Goal: Transaction & Acquisition: Book appointment/travel/reservation

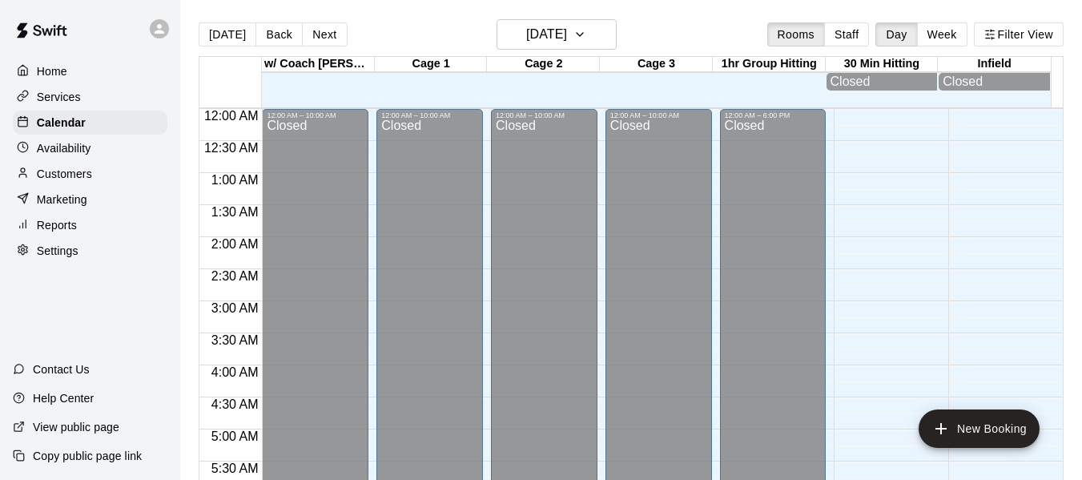
scroll to position [998, 0]
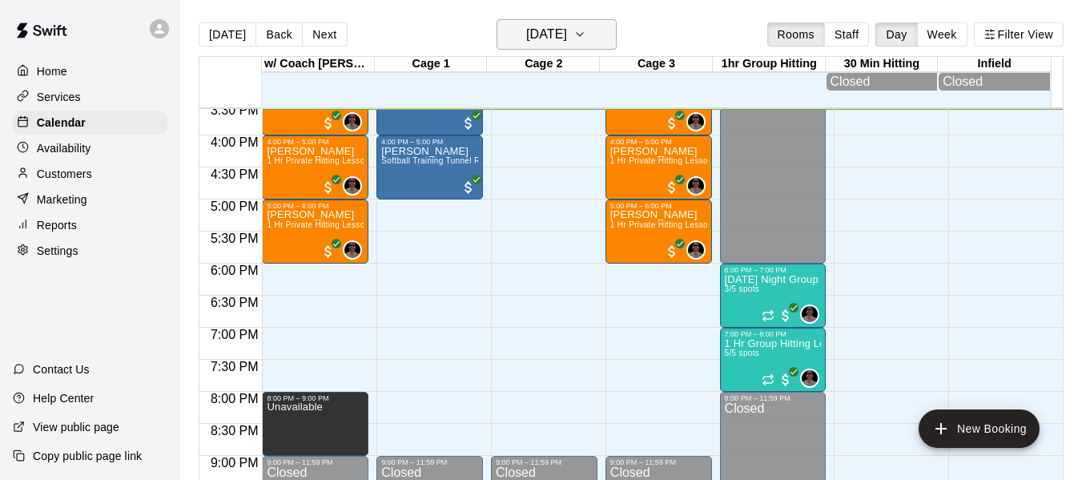
click at [586, 34] on icon "button" at bounding box center [579, 34] width 13 height 19
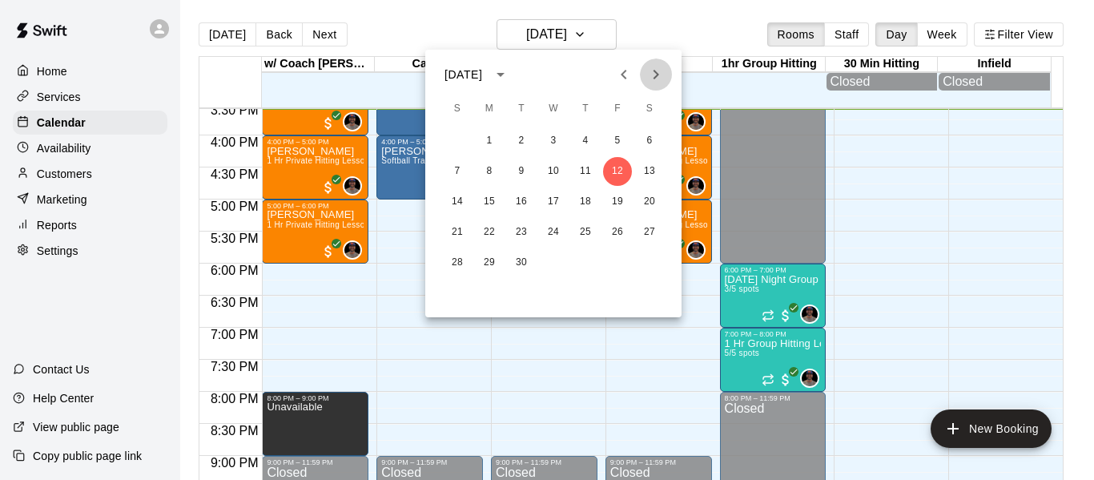
click at [652, 77] on icon "Next month" at bounding box center [655, 74] width 19 height 19
click at [618, 135] on button "3" at bounding box center [617, 140] width 29 height 29
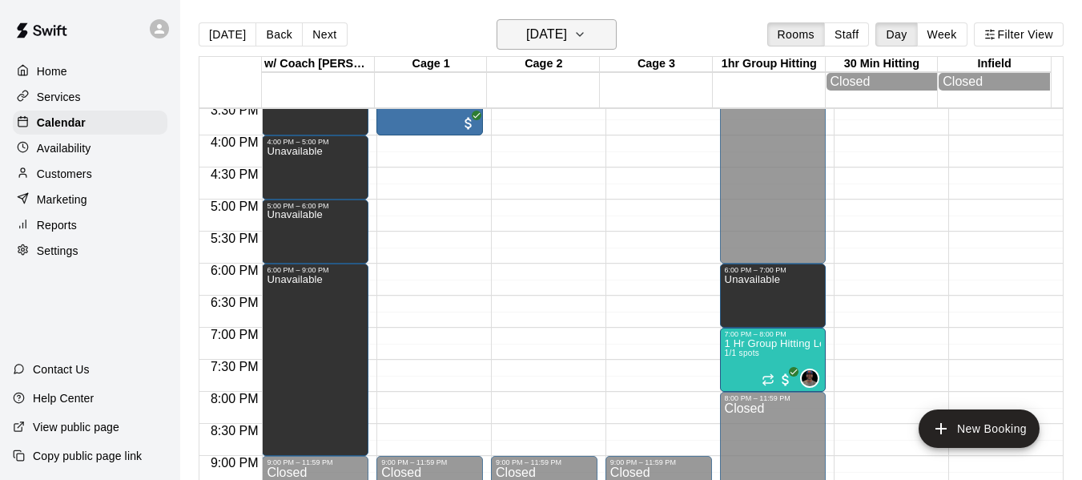
click at [586, 31] on icon "button" at bounding box center [579, 34] width 13 height 19
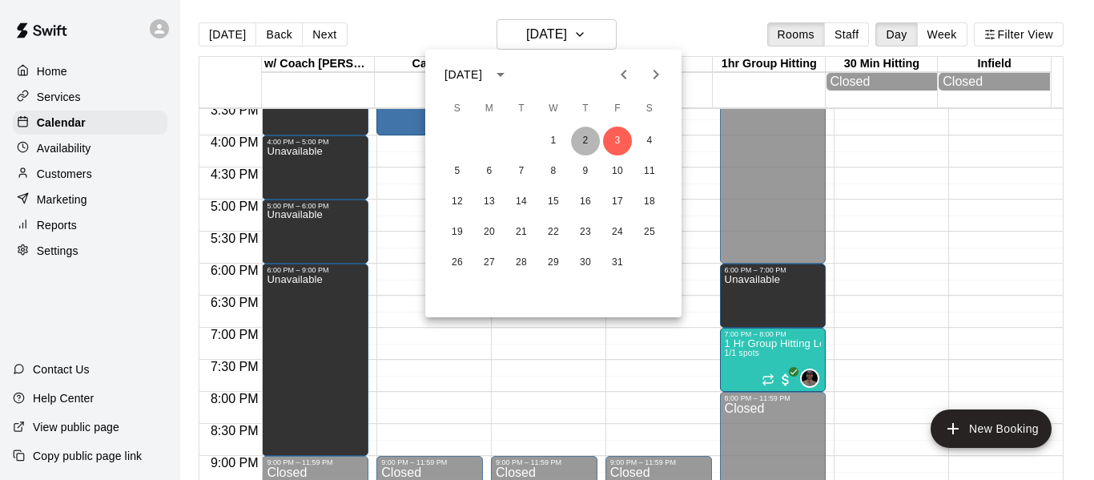
click at [589, 139] on button "2" at bounding box center [585, 140] width 29 height 29
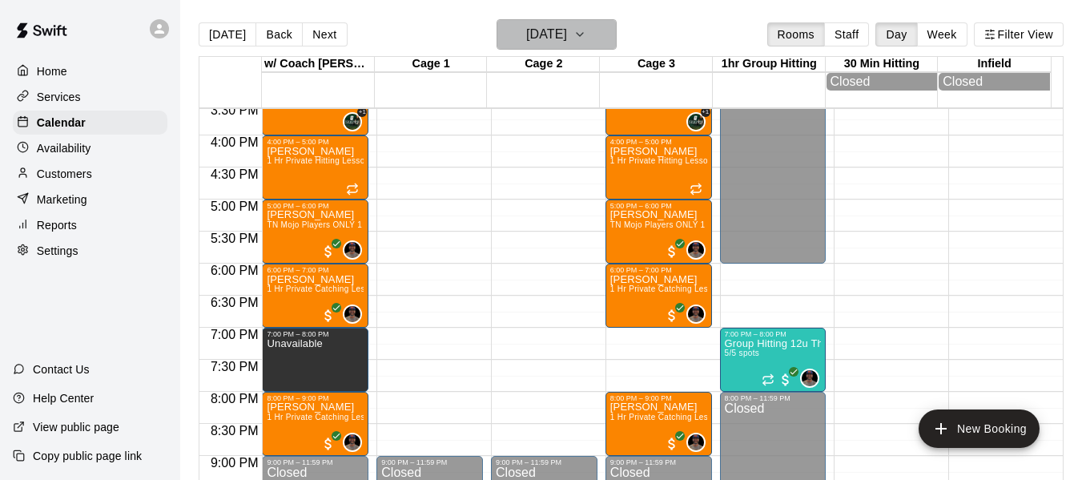
click at [612, 40] on button "[DATE]" at bounding box center [556, 34] width 120 height 30
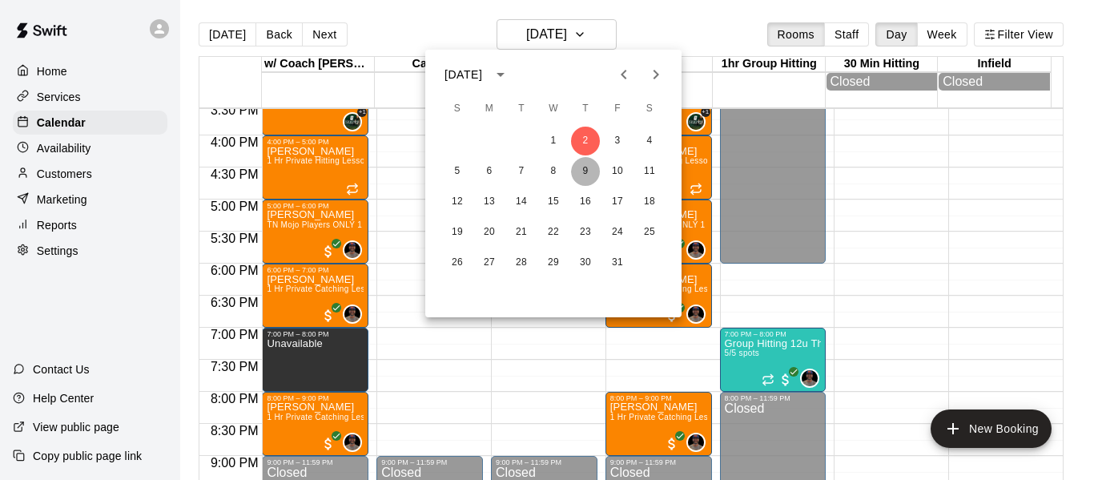
click at [589, 167] on button "9" at bounding box center [585, 171] width 29 height 29
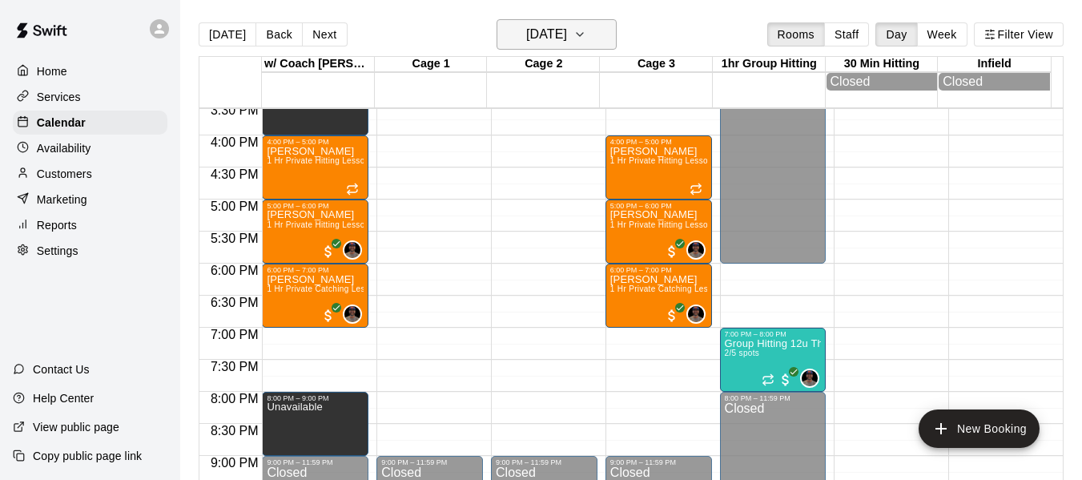
click at [586, 38] on icon "button" at bounding box center [579, 34] width 13 height 19
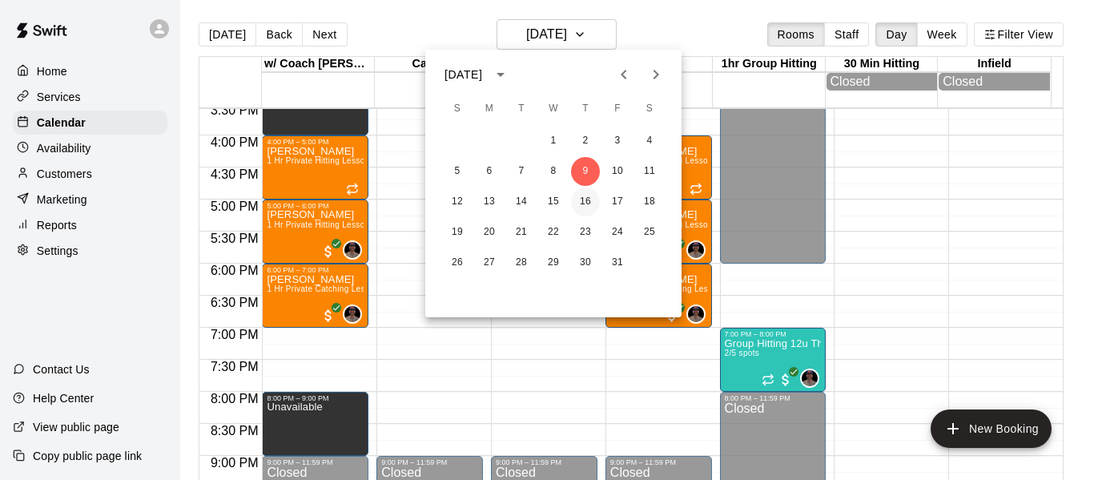
click at [589, 199] on button "16" at bounding box center [585, 201] width 29 height 29
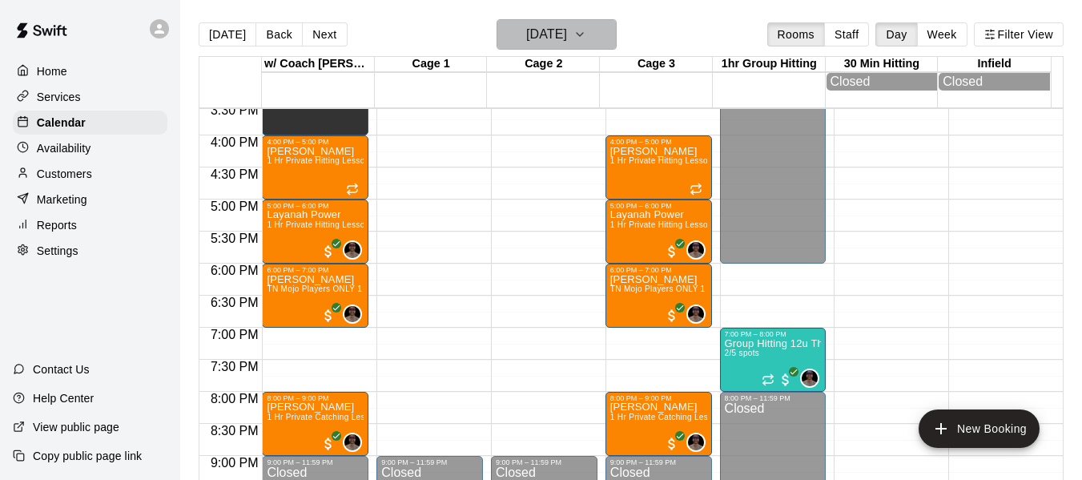
click at [586, 32] on icon "button" at bounding box center [579, 34] width 13 height 19
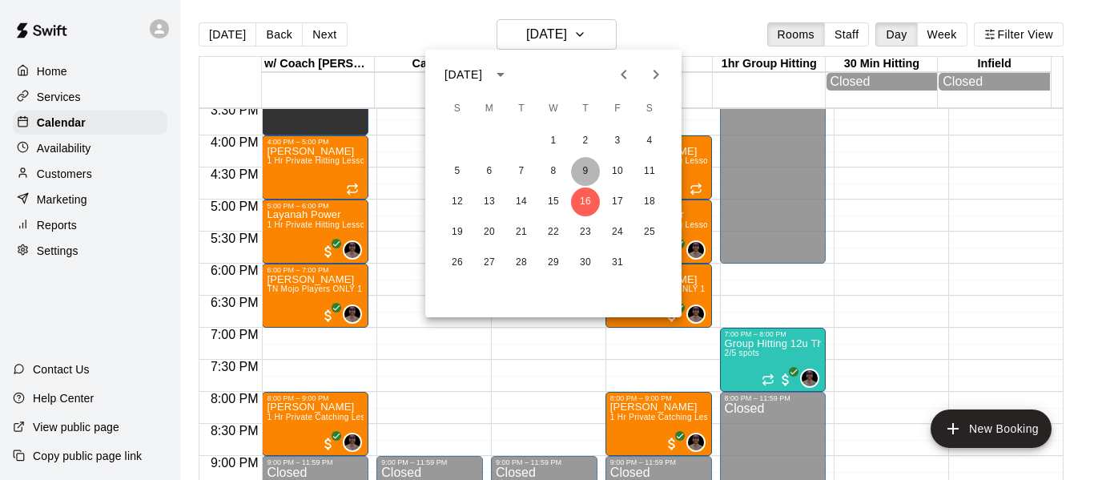
click at [585, 165] on button "9" at bounding box center [585, 171] width 29 height 29
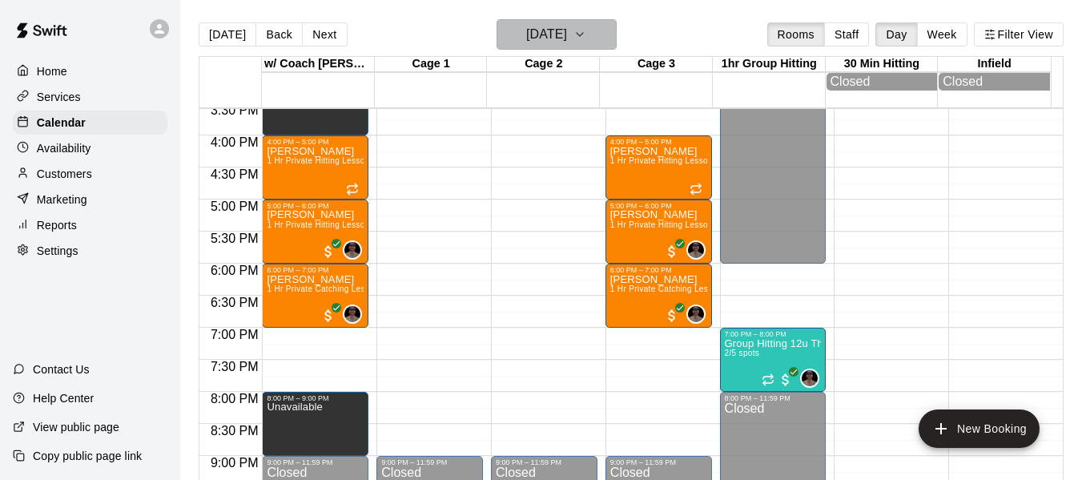
click at [595, 35] on button "[DATE]" at bounding box center [556, 34] width 120 height 30
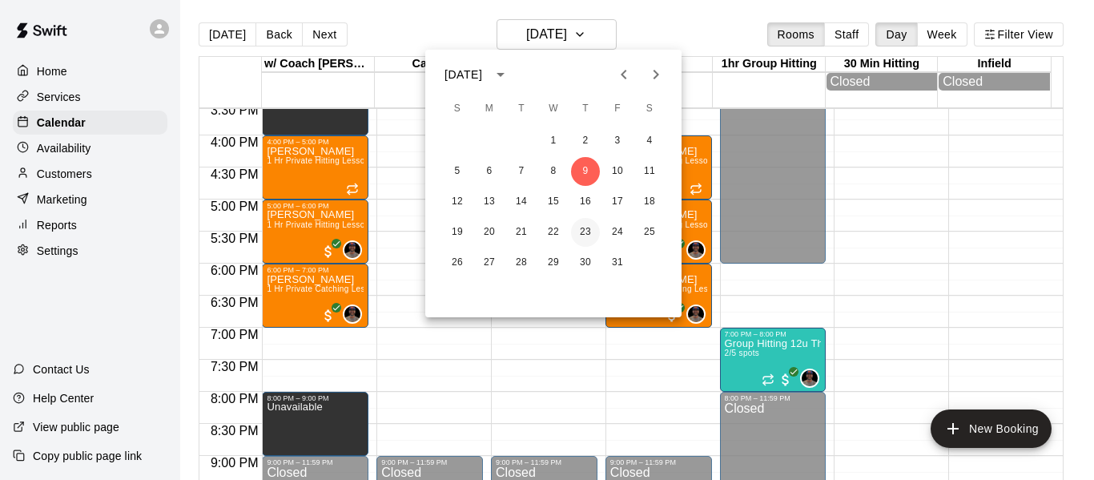
click at [585, 233] on button "23" at bounding box center [585, 232] width 29 height 29
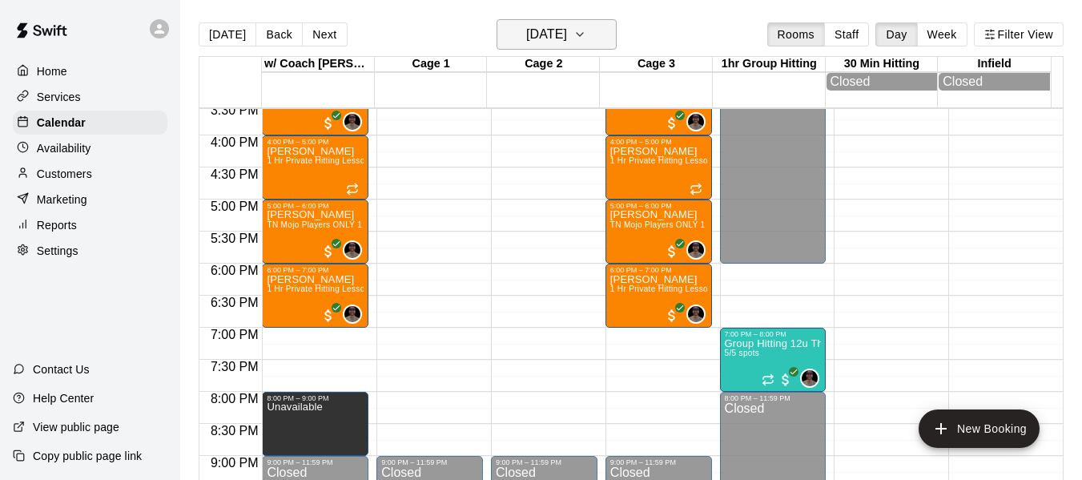
click at [586, 34] on icon "button" at bounding box center [579, 34] width 13 height 19
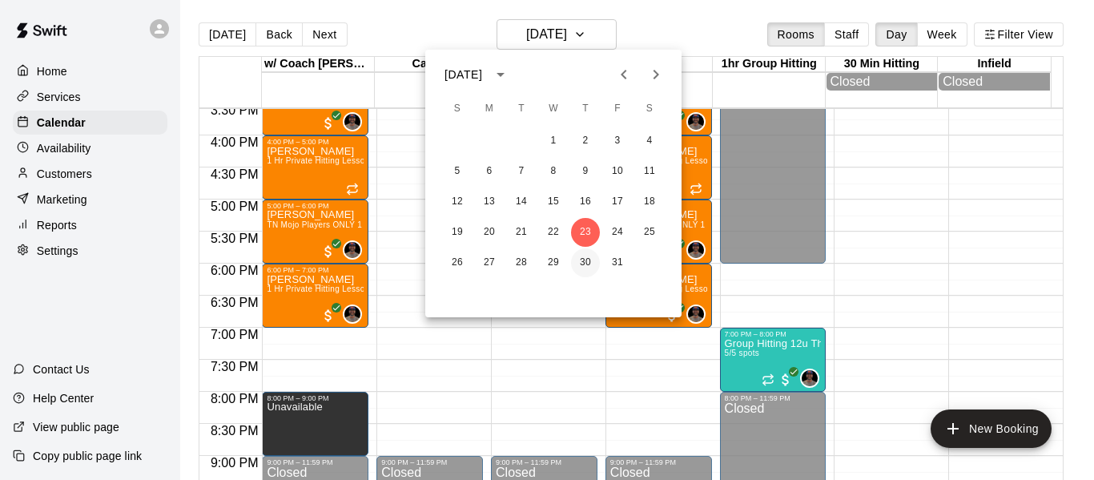
click at [589, 261] on button "30" at bounding box center [585, 262] width 29 height 29
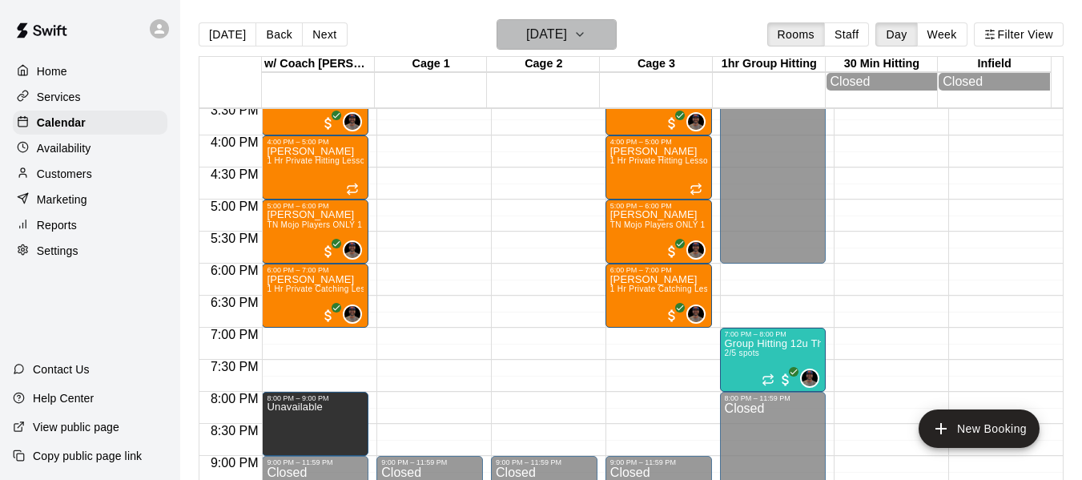
click at [614, 31] on button "[DATE]" at bounding box center [556, 34] width 120 height 30
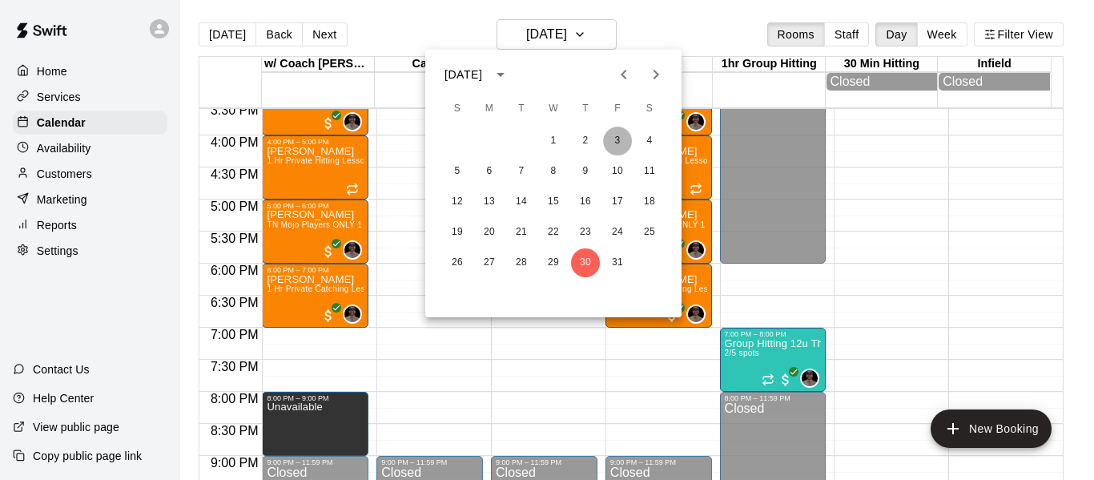
click at [624, 130] on button "3" at bounding box center [617, 140] width 29 height 29
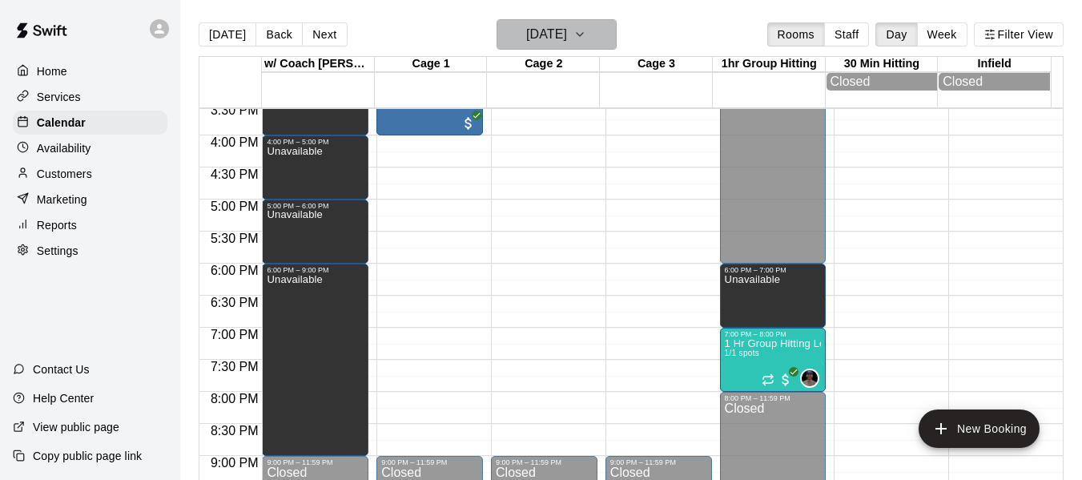
click at [603, 36] on button "[DATE]" at bounding box center [556, 34] width 120 height 30
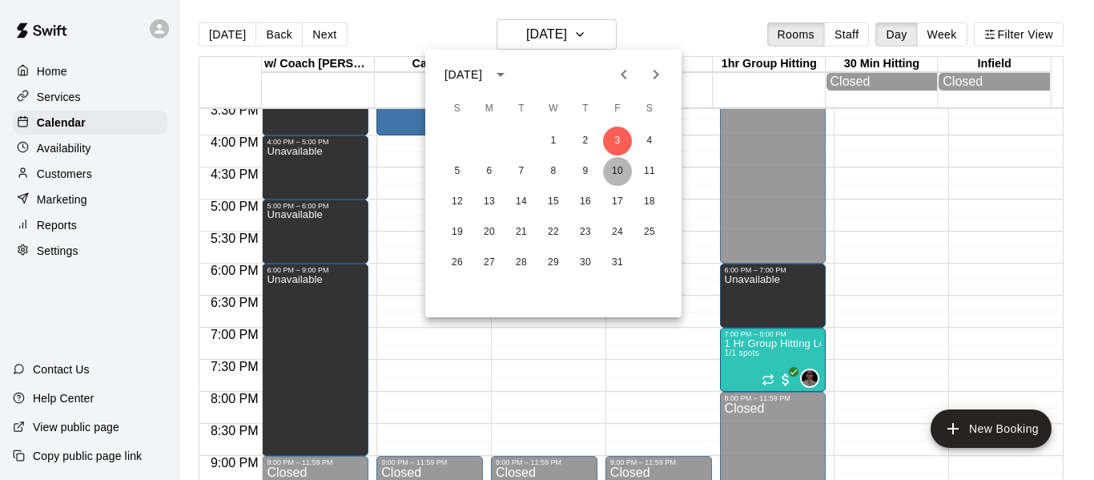
click at [616, 175] on button "10" at bounding box center [617, 171] width 29 height 29
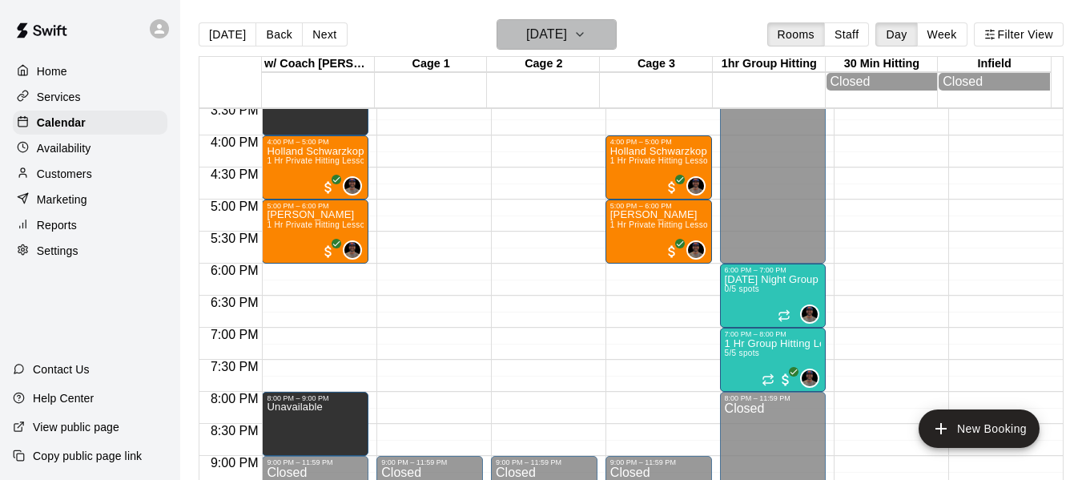
click at [603, 30] on button "[DATE]" at bounding box center [556, 34] width 120 height 30
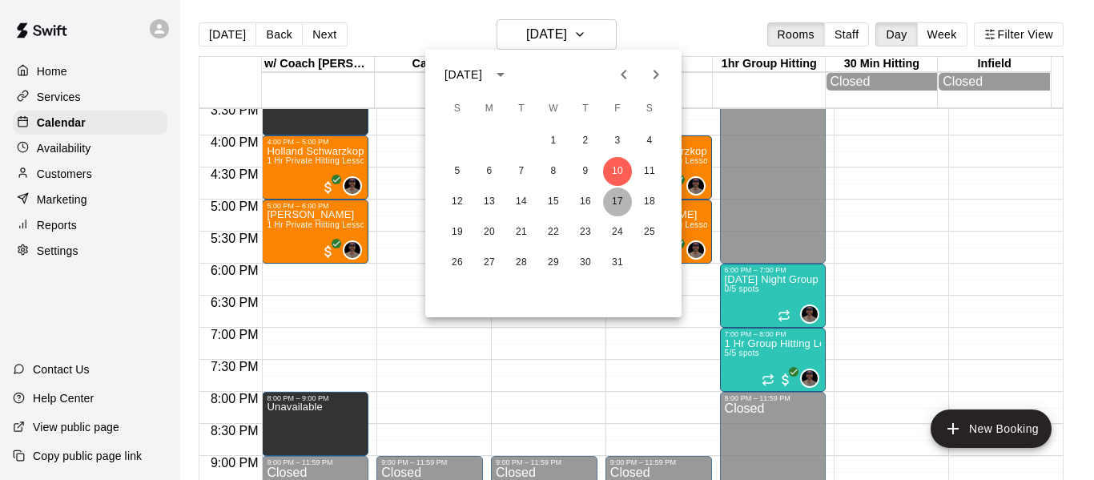
click at [627, 203] on button "17" at bounding box center [617, 201] width 29 height 29
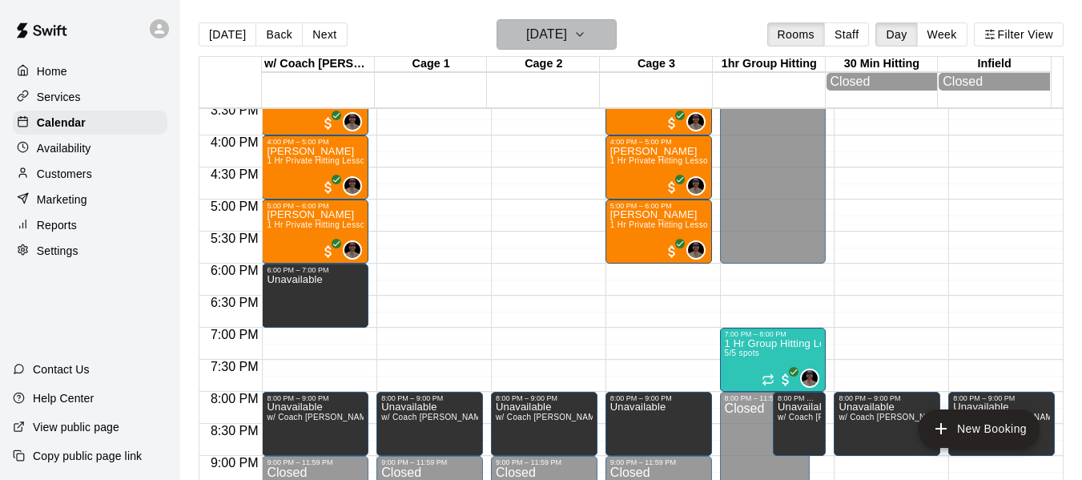
click at [612, 27] on button "[DATE]" at bounding box center [556, 34] width 120 height 30
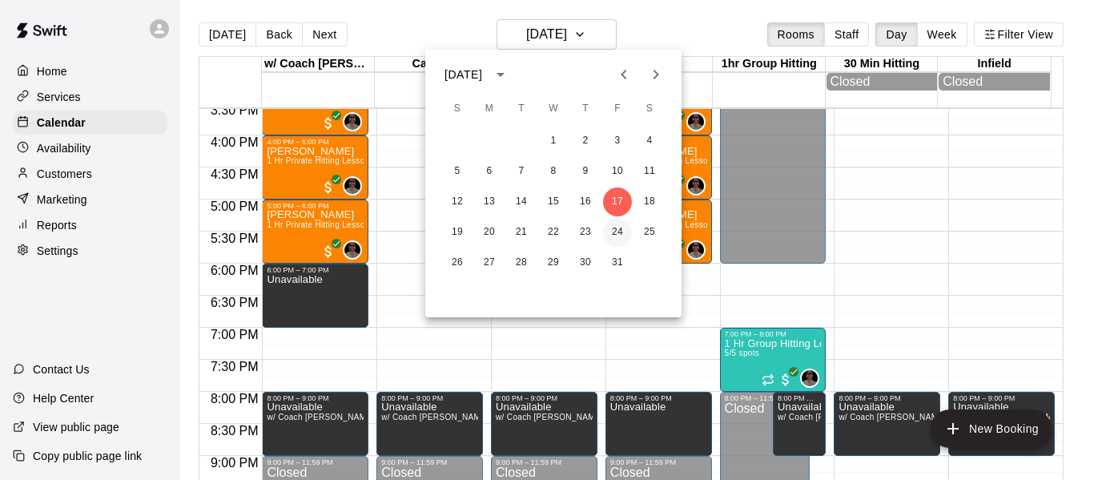
click at [624, 229] on button "24" at bounding box center [617, 232] width 29 height 29
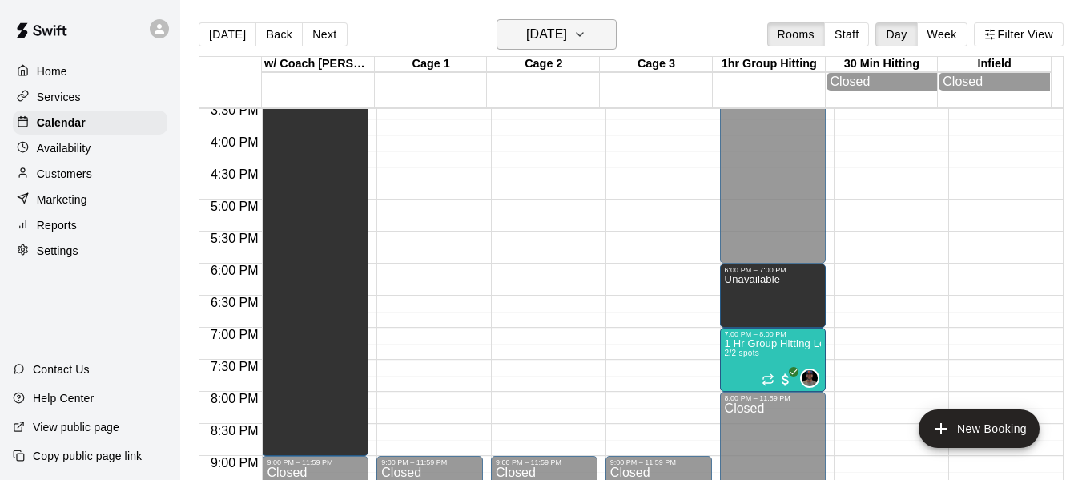
click at [601, 23] on button "[DATE]" at bounding box center [556, 34] width 120 height 30
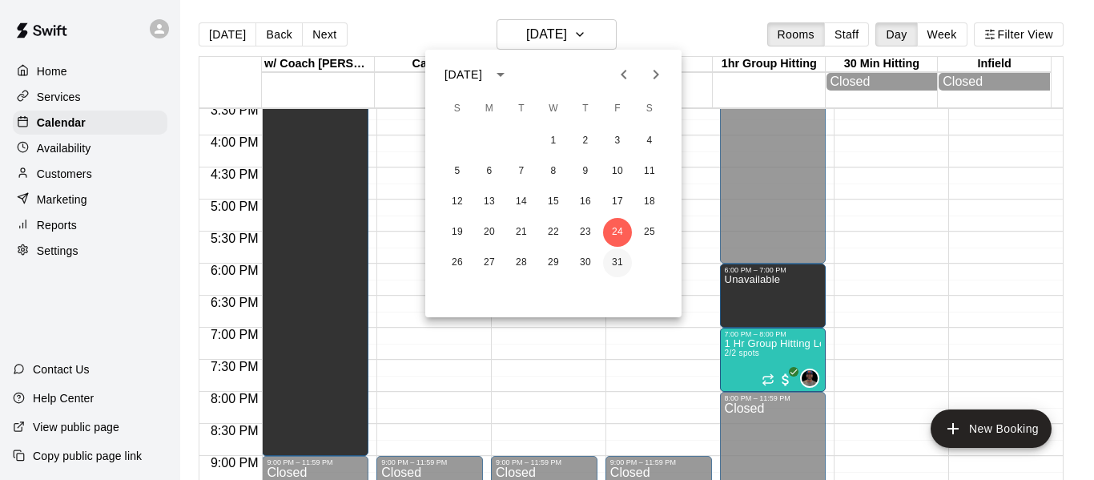
click at [619, 255] on button "31" at bounding box center [617, 262] width 29 height 29
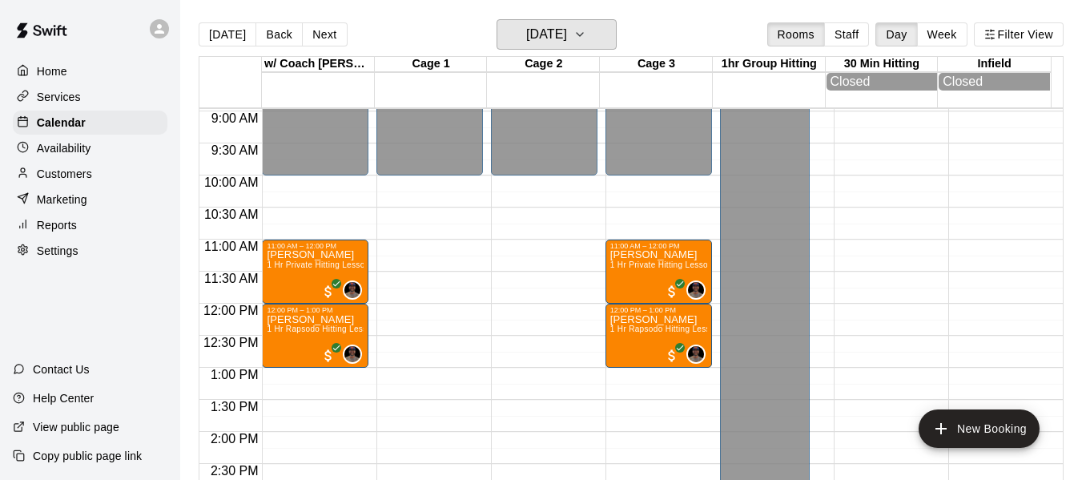
scroll to position [572, 0]
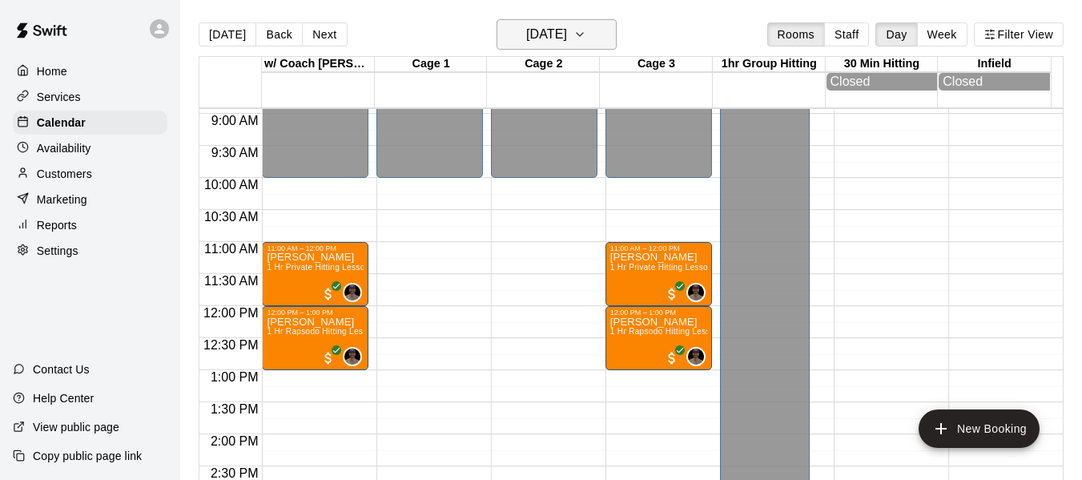
click at [606, 41] on button "[DATE]" at bounding box center [556, 34] width 120 height 30
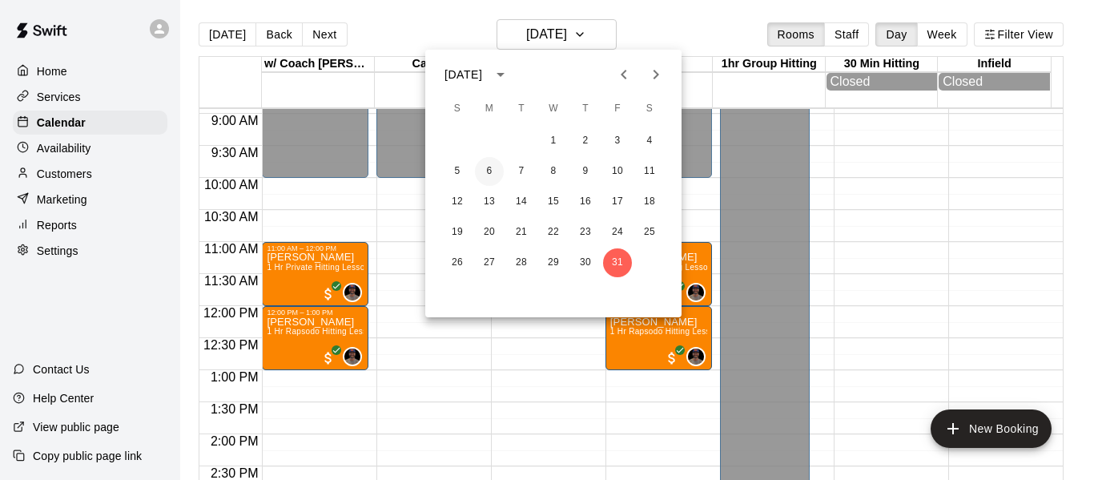
click at [488, 168] on button "6" at bounding box center [489, 171] width 29 height 29
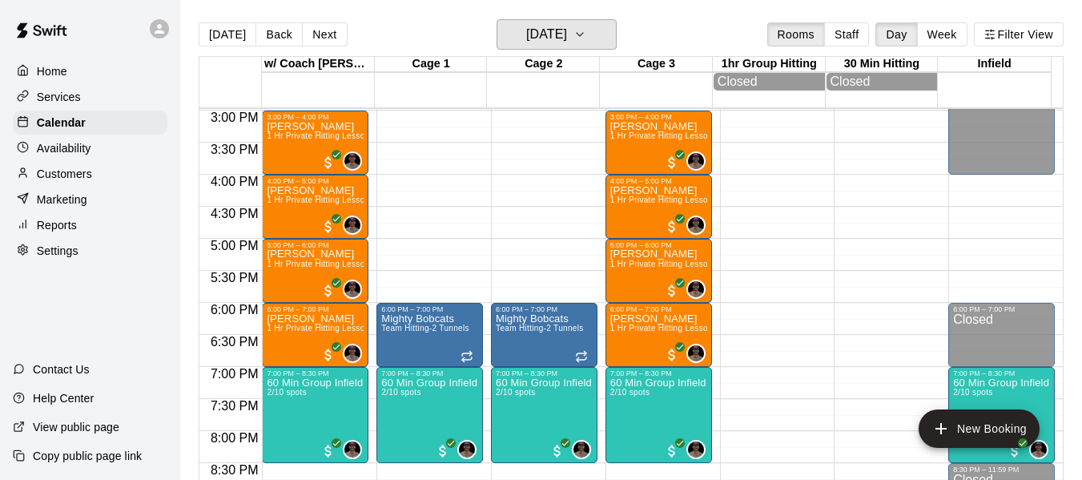
scroll to position [972, 0]
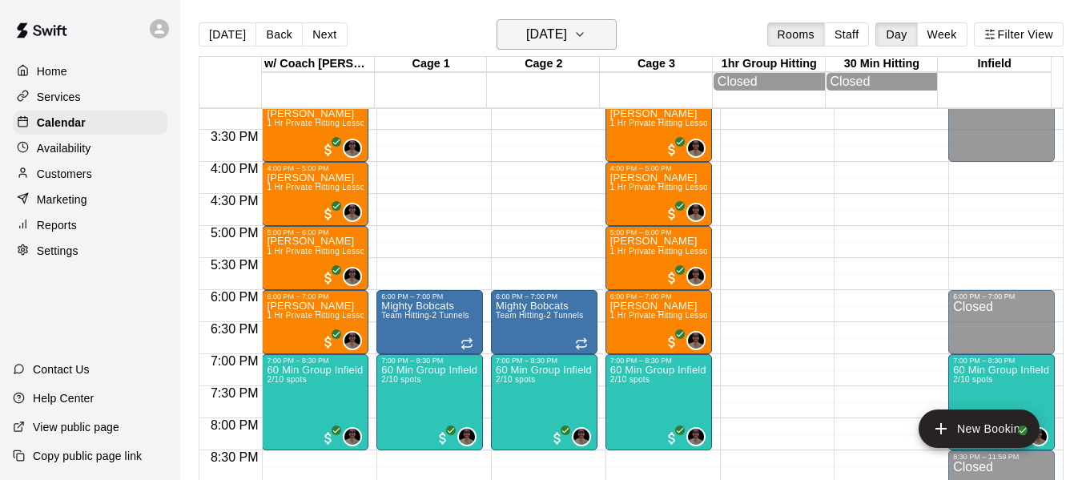
click at [586, 28] on icon "button" at bounding box center [579, 34] width 13 height 19
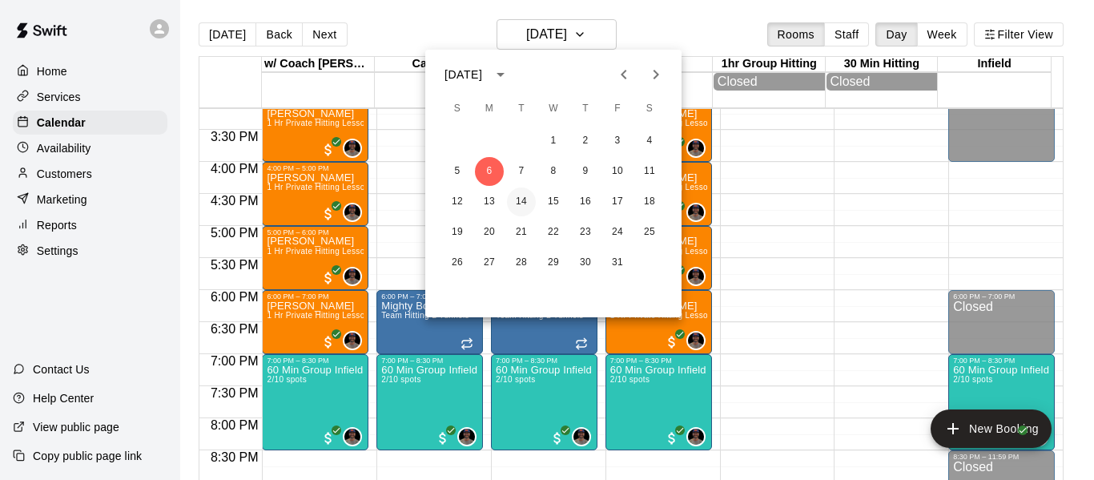
click at [520, 200] on button "14" at bounding box center [521, 201] width 29 height 29
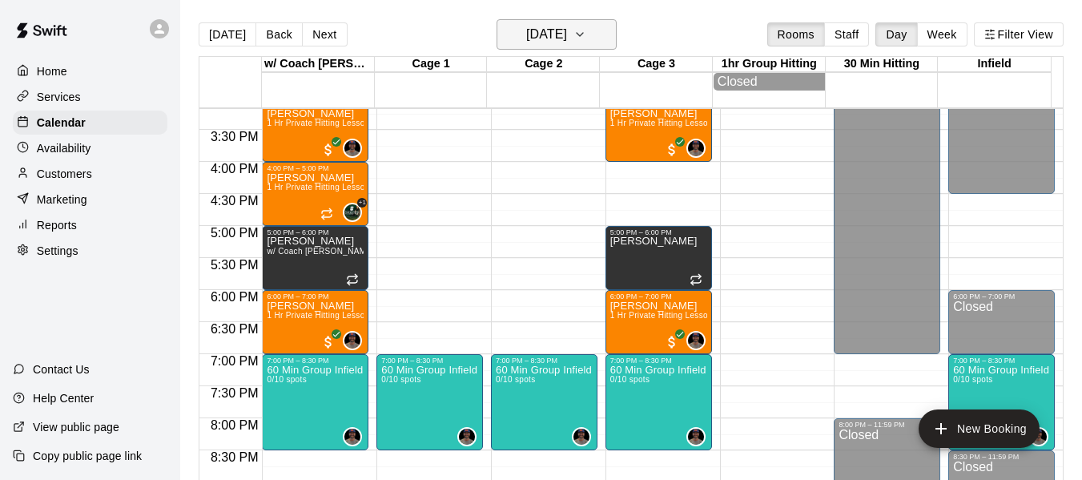
click at [586, 41] on icon "button" at bounding box center [579, 34] width 13 height 19
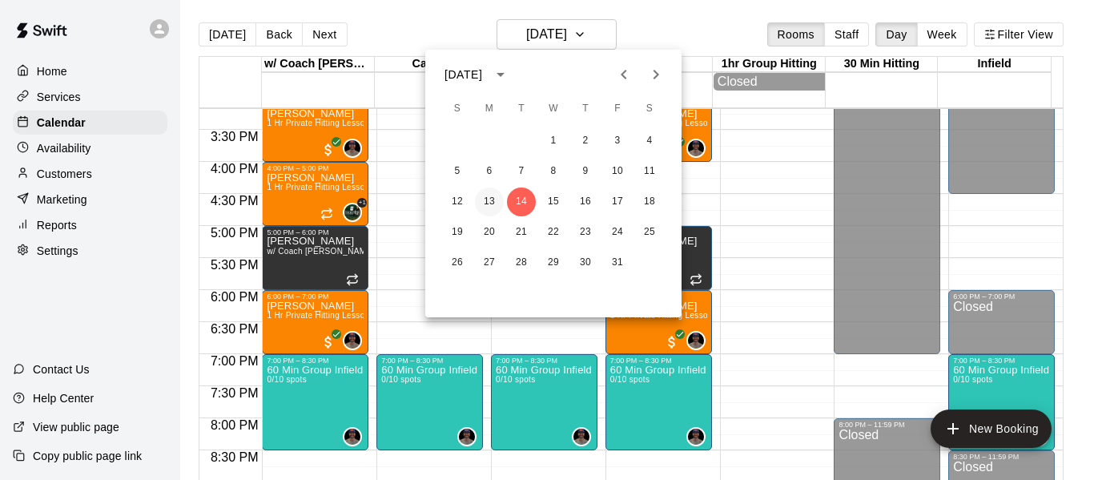
click at [484, 200] on button "13" at bounding box center [489, 201] width 29 height 29
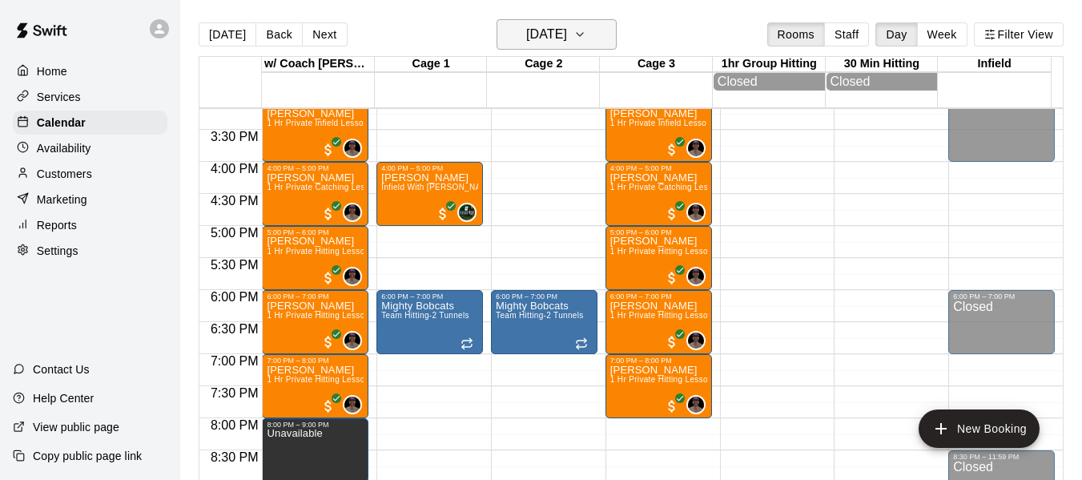
click at [583, 34] on icon "button" at bounding box center [579, 34] width 6 height 3
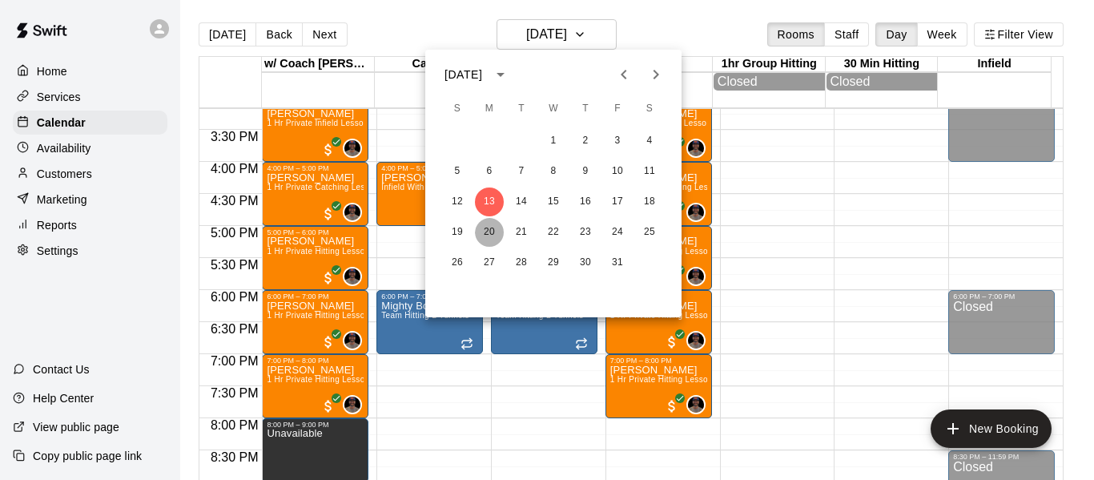
click at [494, 230] on button "20" at bounding box center [489, 232] width 29 height 29
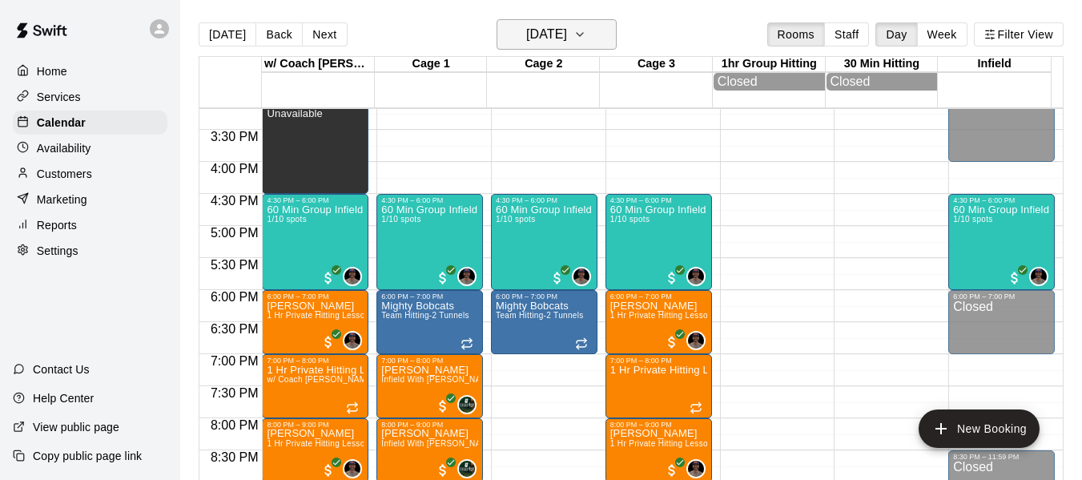
click at [586, 26] on icon "button" at bounding box center [579, 34] width 13 height 19
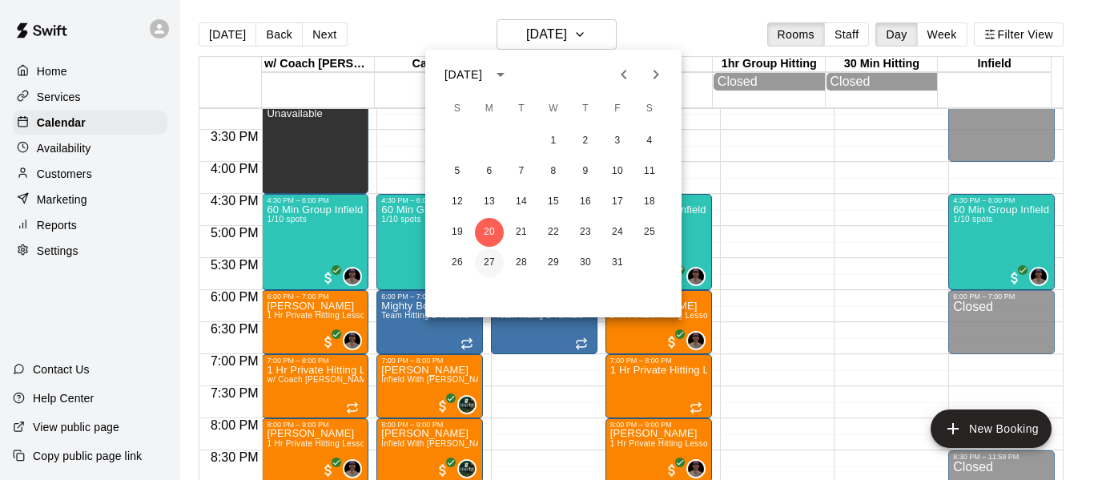
click at [484, 263] on button "27" at bounding box center [489, 262] width 29 height 29
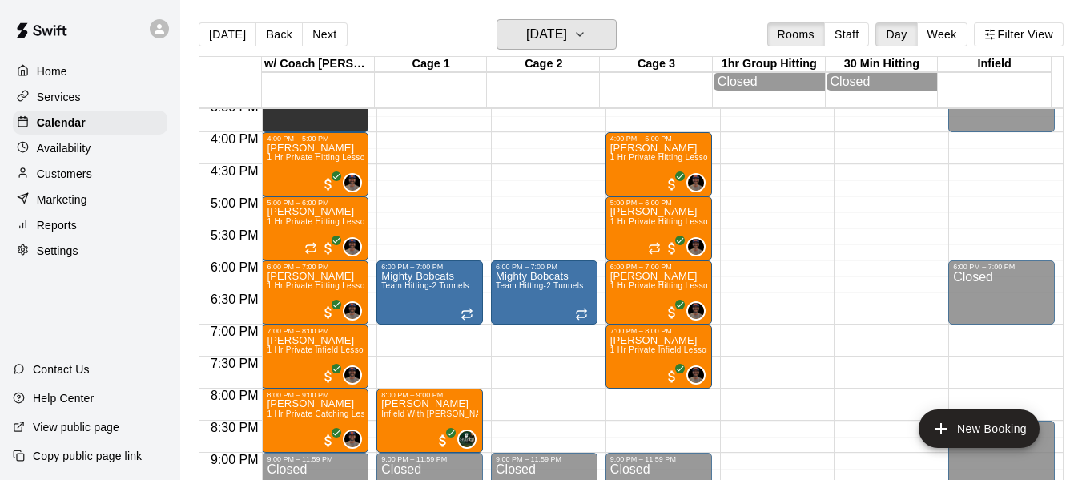
scroll to position [998, 0]
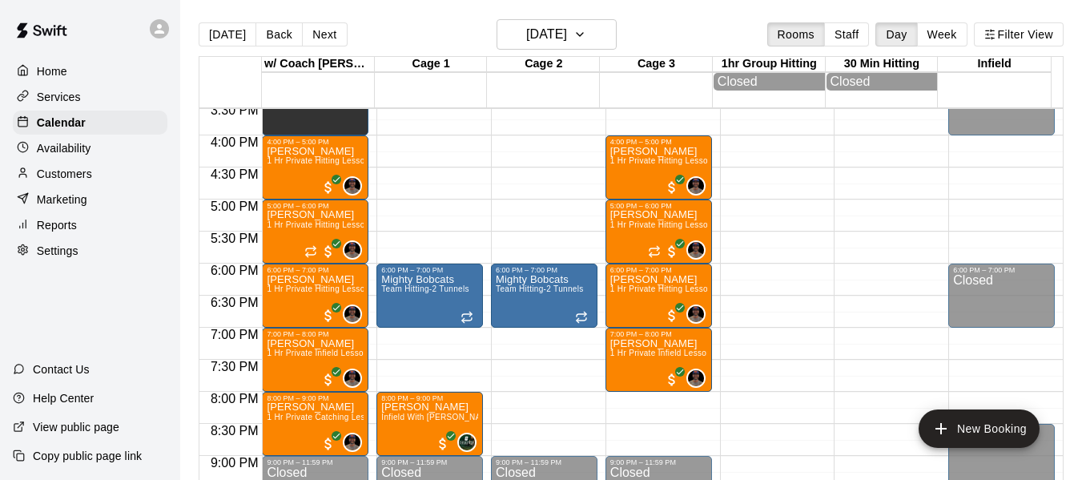
click at [614, 10] on main "[DATE] Back [DATE][DATE] Rooms Staff Day Week Filter View w/ Coach [PERSON_NAME…" at bounding box center [630, 252] width 901 height 505
click at [586, 34] on icon "button" at bounding box center [579, 34] width 13 height 19
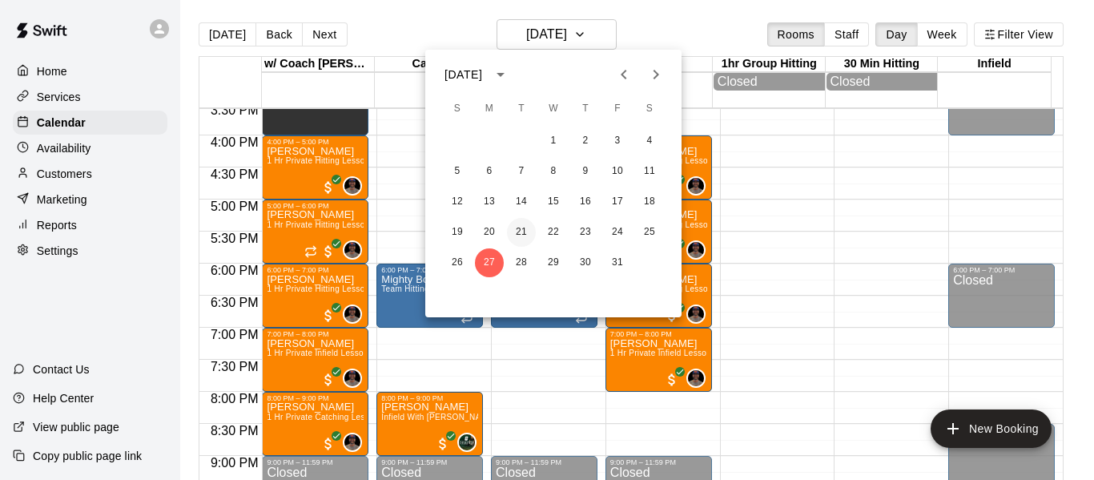
click at [524, 234] on button "21" at bounding box center [521, 232] width 29 height 29
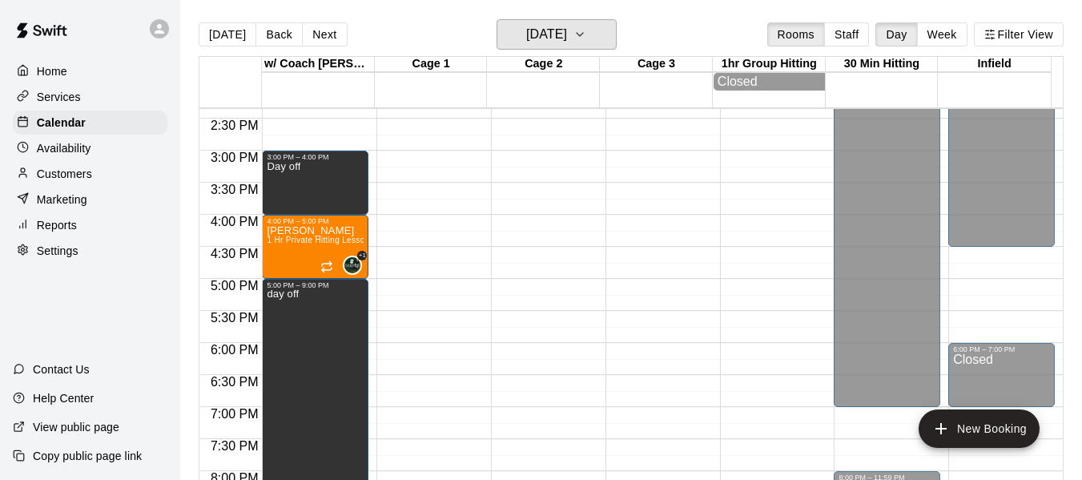
scroll to position [892, 0]
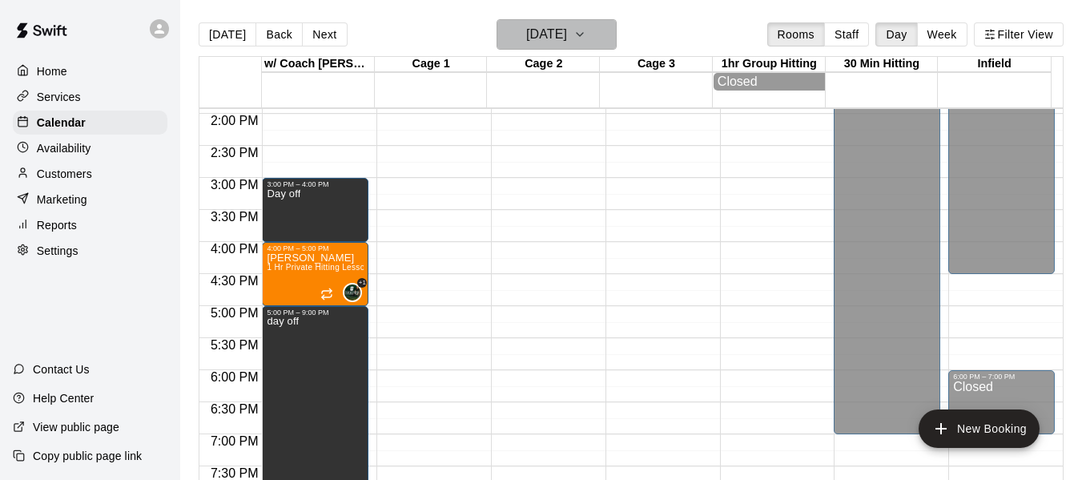
click at [592, 30] on button "[DATE]" at bounding box center [556, 34] width 120 height 30
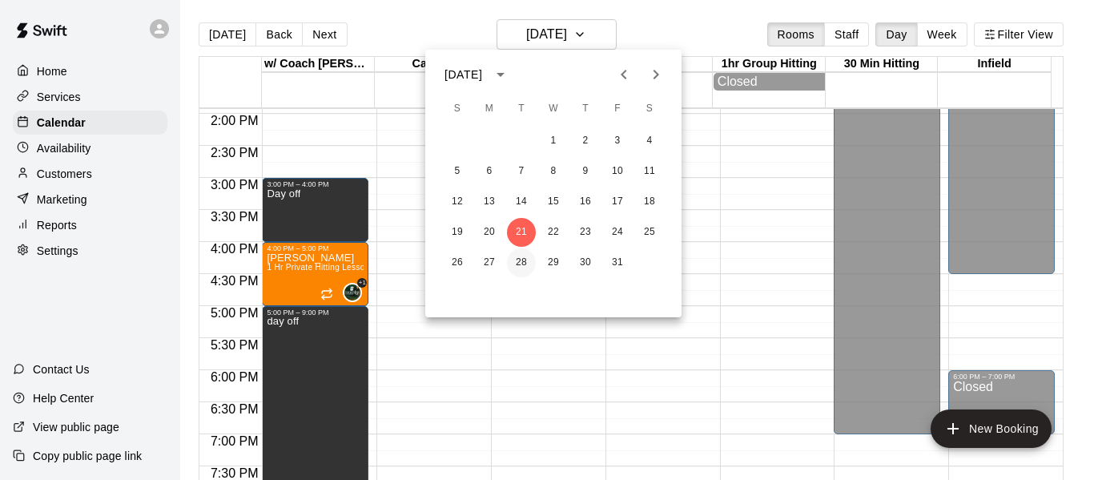
click at [526, 265] on button "28" at bounding box center [521, 262] width 29 height 29
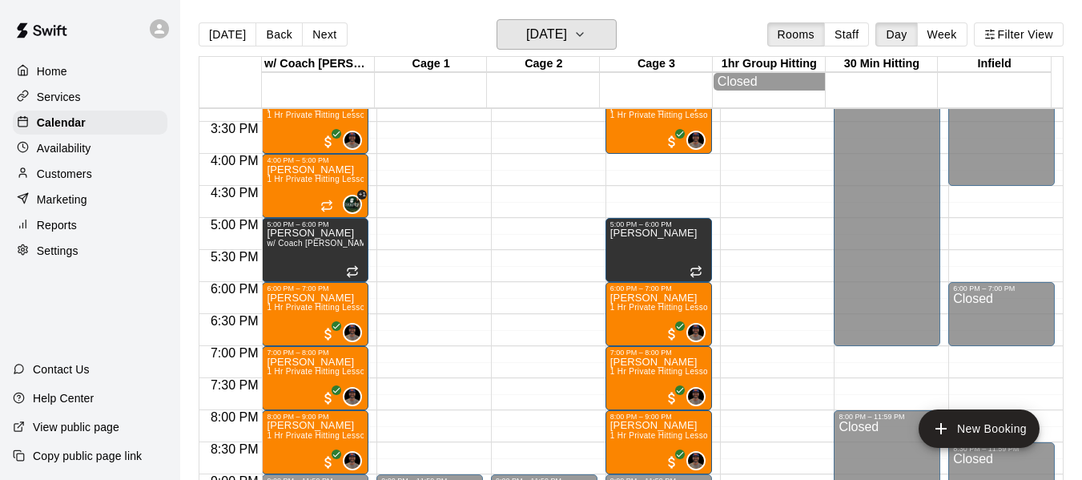
scroll to position [972, 0]
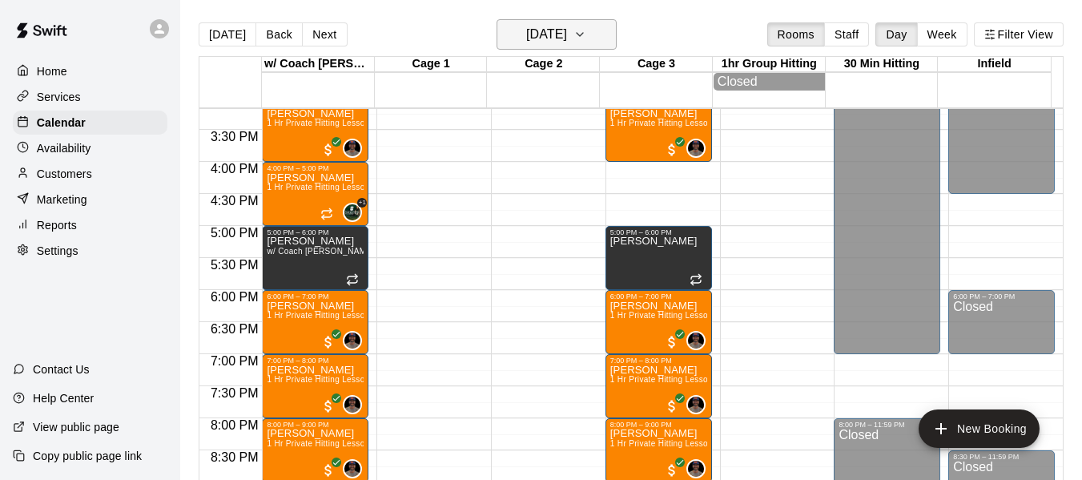
click at [586, 30] on icon "button" at bounding box center [579, 34] width 13 height 19
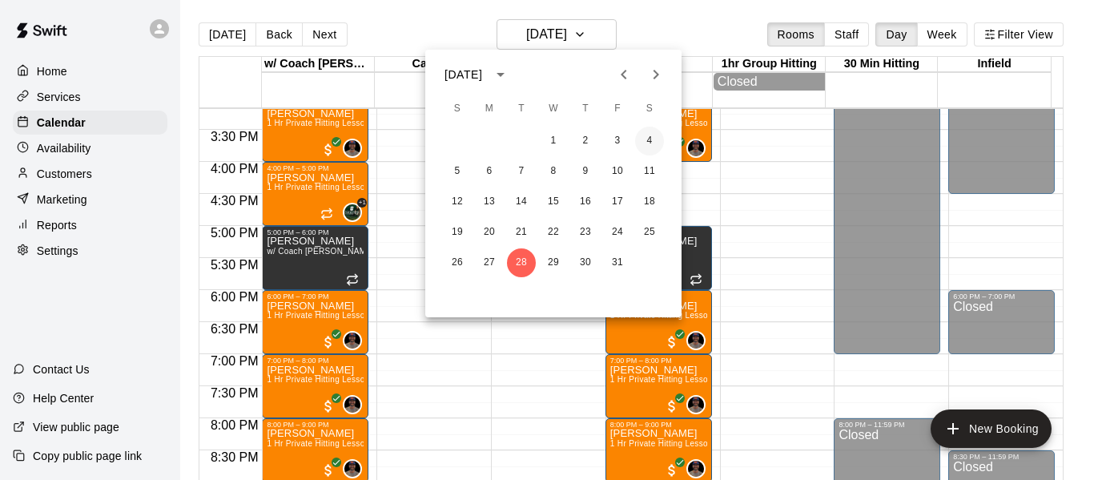
click at [650, 136] on button "4" at bounding box center [649, 140] width 29 height 29
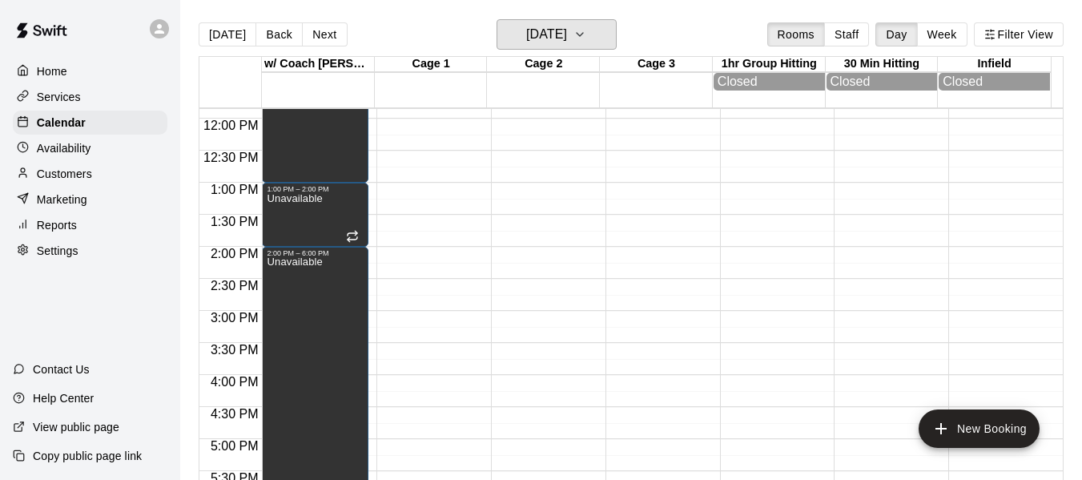
scroll to position [758, 0]
click at [586, 33] on icon "button" at bounding box center [579, 34] width 13 height 19
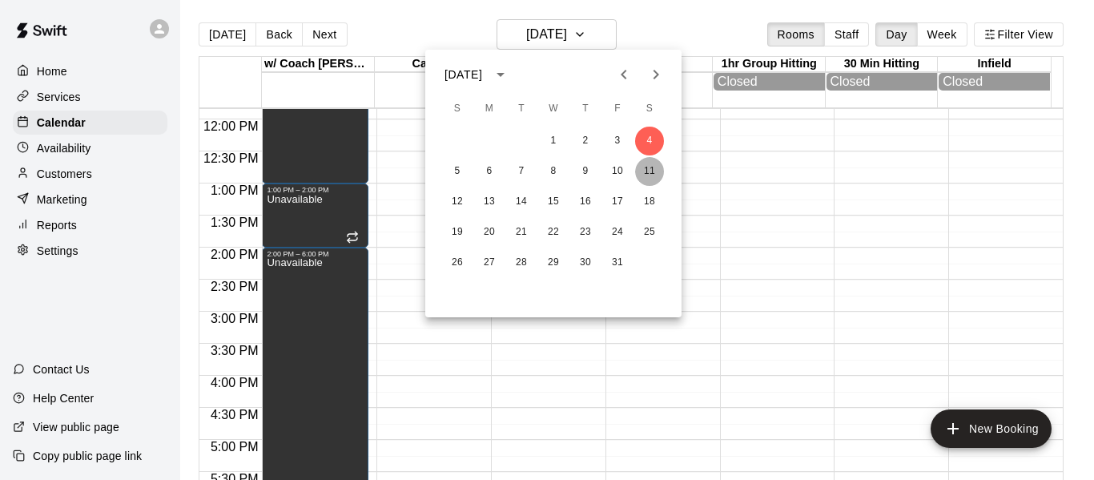
click at [640, 166] on button "11" at bounding box center [649, 171] width 29 height 29
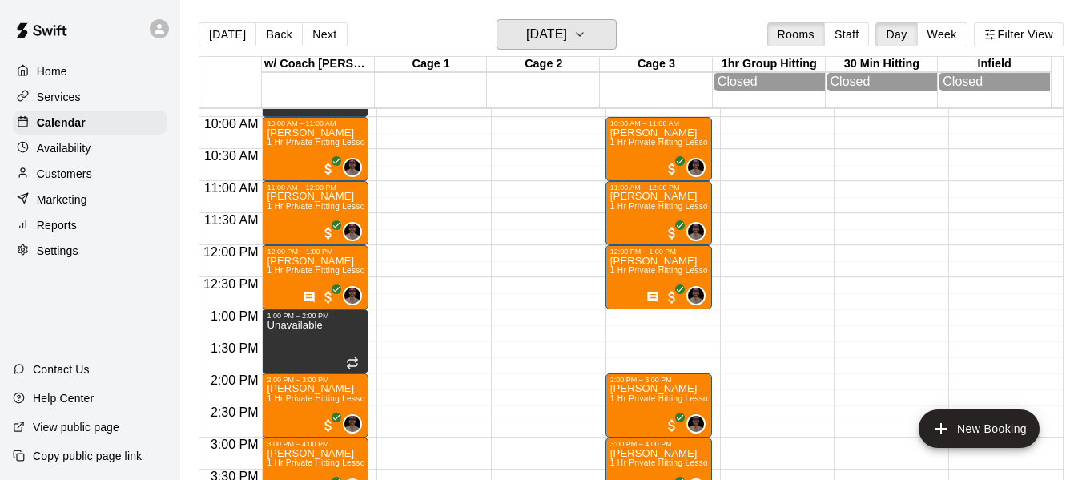
scroll to position [598, 0]
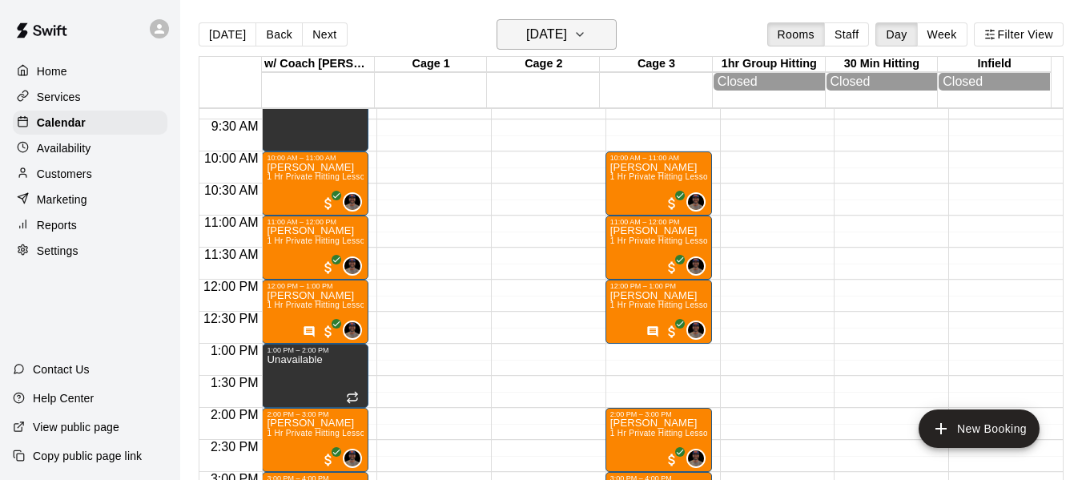
click at [586, 33] on icon "button" at bounding box center [579, 34] width 13 height 19
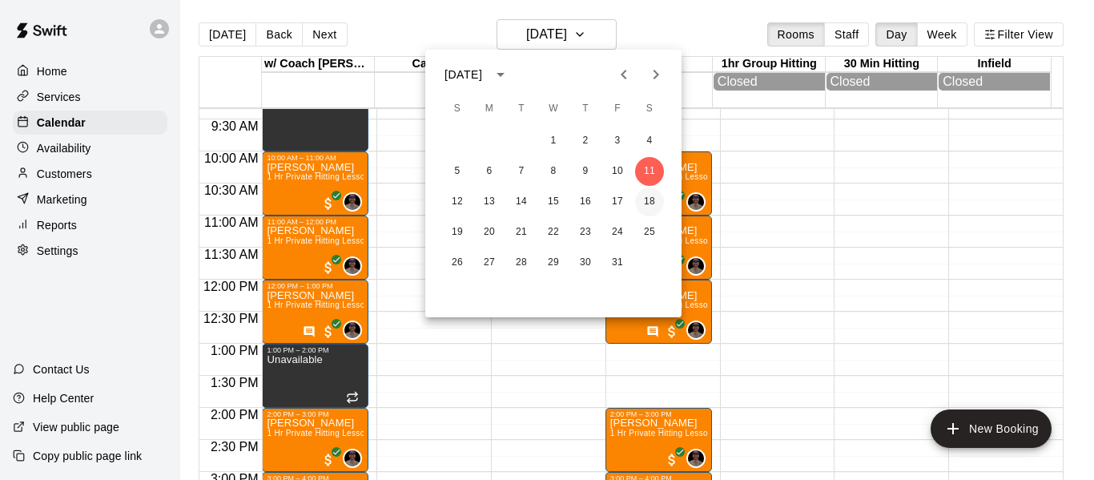
click at [644, 196] on button "18" at bounding box center [649, 201] width 29 height 29
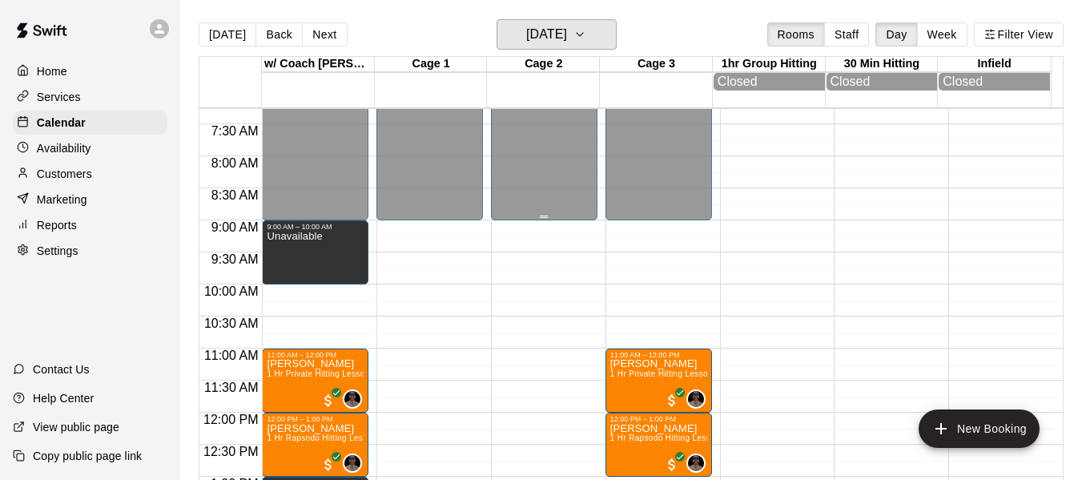
scroll to position [464, 0]
click at [586, 31] on icon "button" at bounding box center [579, 34] width 13 height 19
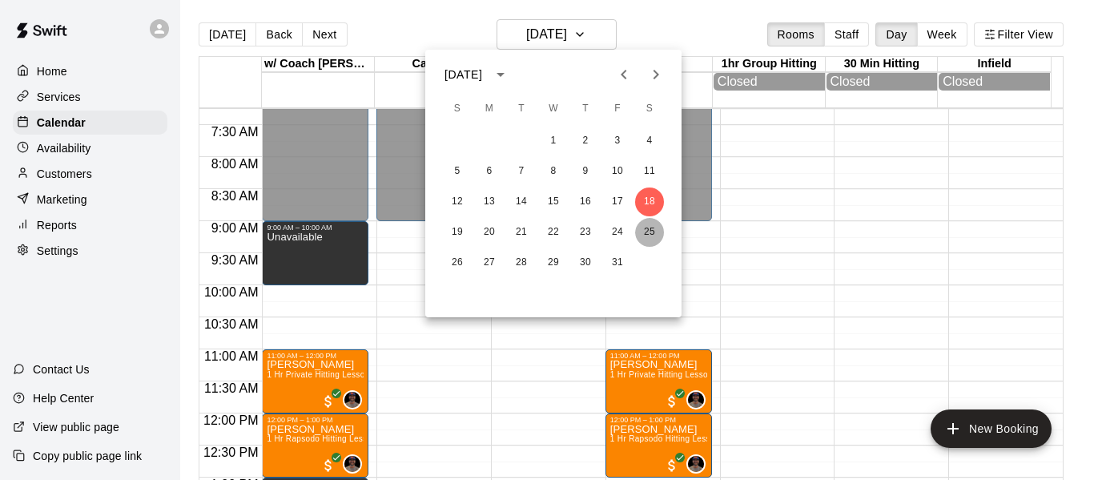
click at [646, 236] on button "25" at bounding box center [649, 232] width 29 height 29
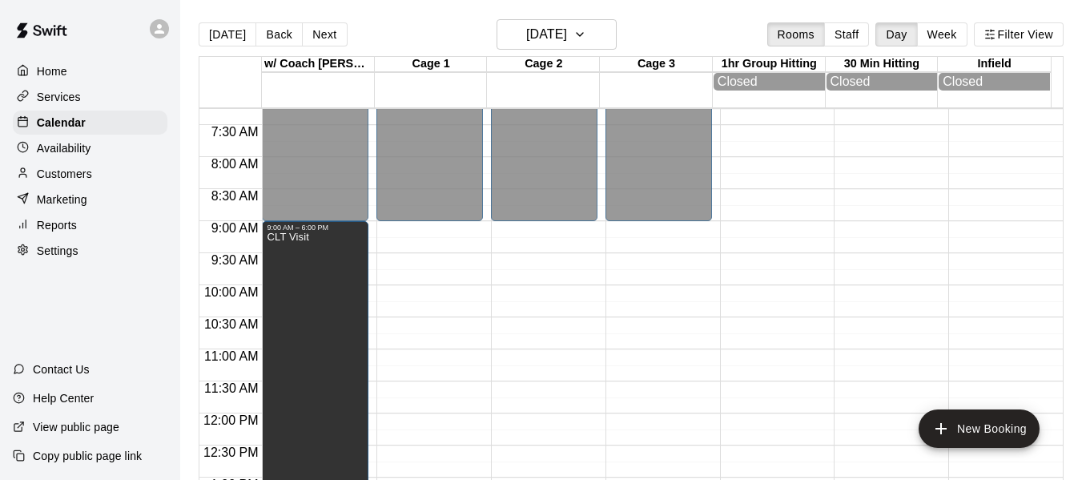
click at [631, 38] on div "[DATE] Back [DATE][DATE] Rooms Staff Day Week Filter View" at bounding box center [631, 37] width 865 height 37
click at [225, 32] on button "[DATE]" at bounding box center [228, 34] width 58 height 24
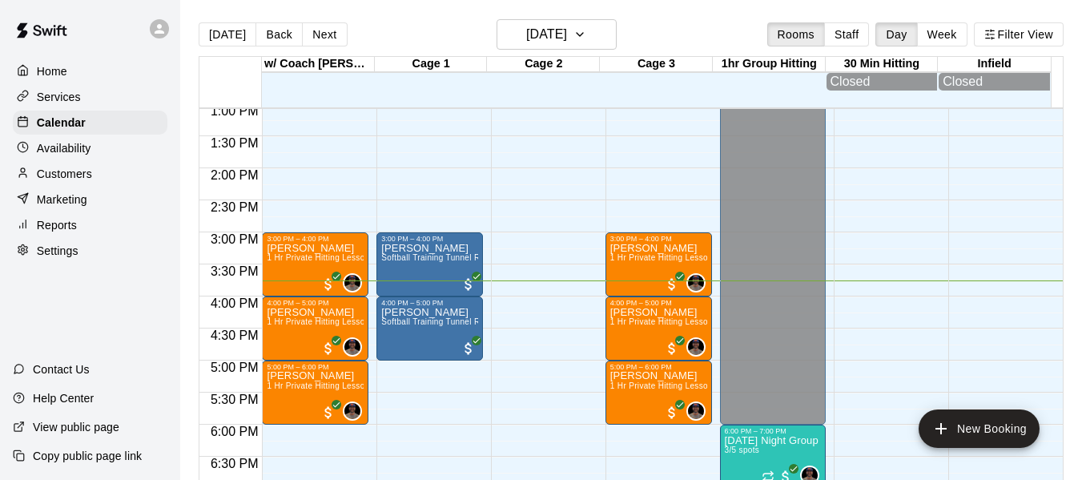
scroll to position [838, 0]
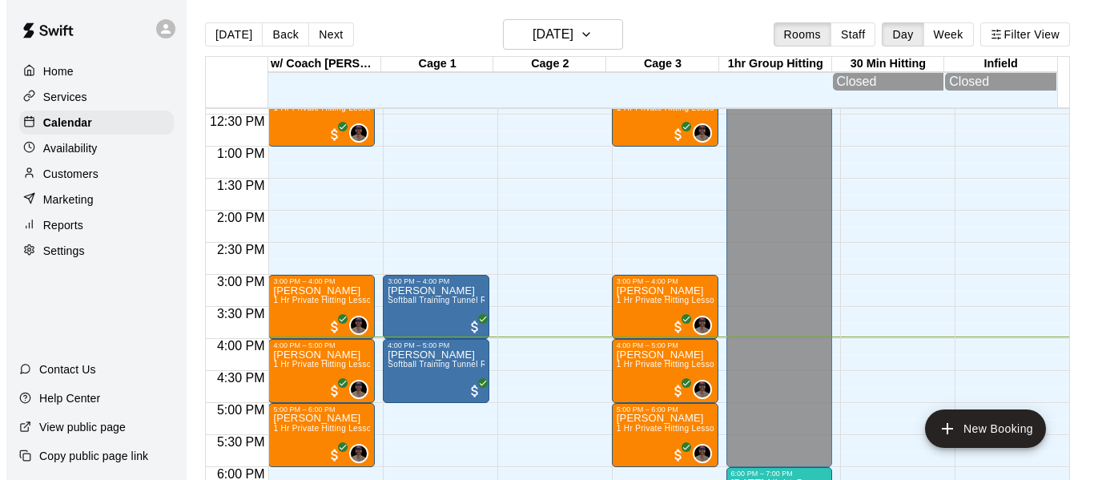
scroll to position [756, 0]
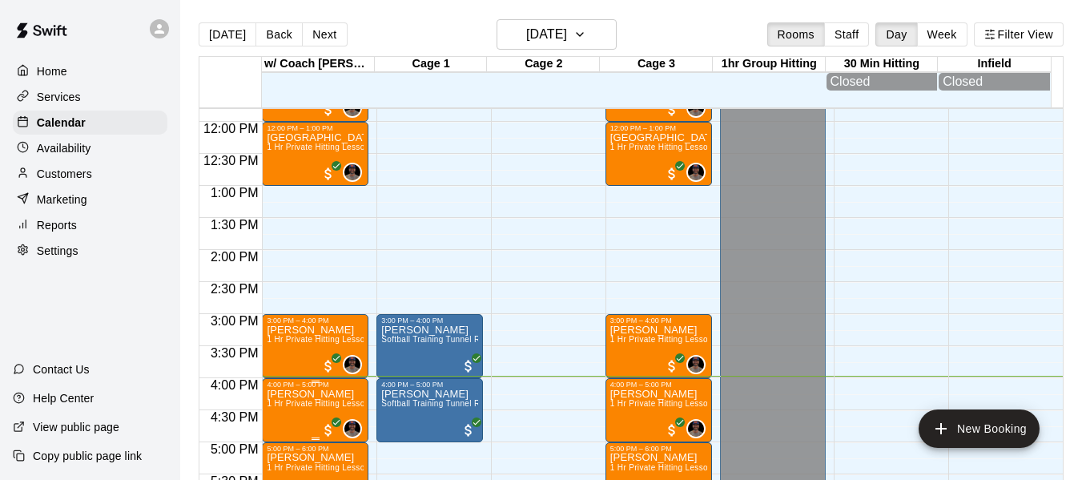
click at [311, 394] on p "[PERSON_NAME]" at bounding box center [315, 394] width 97 height 0
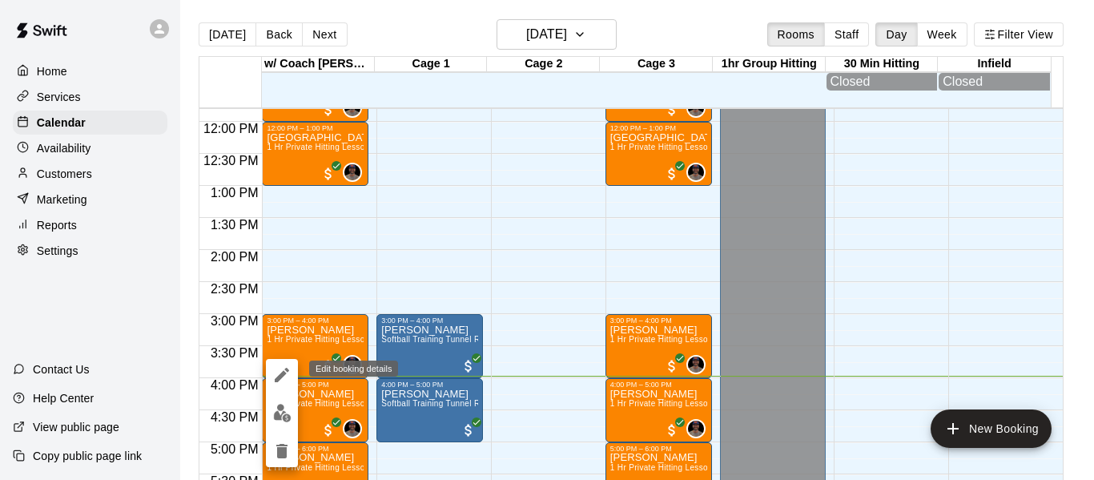
click at [282, 371] on icon "edit" at bounding box center [281, 374] width 19 height 19
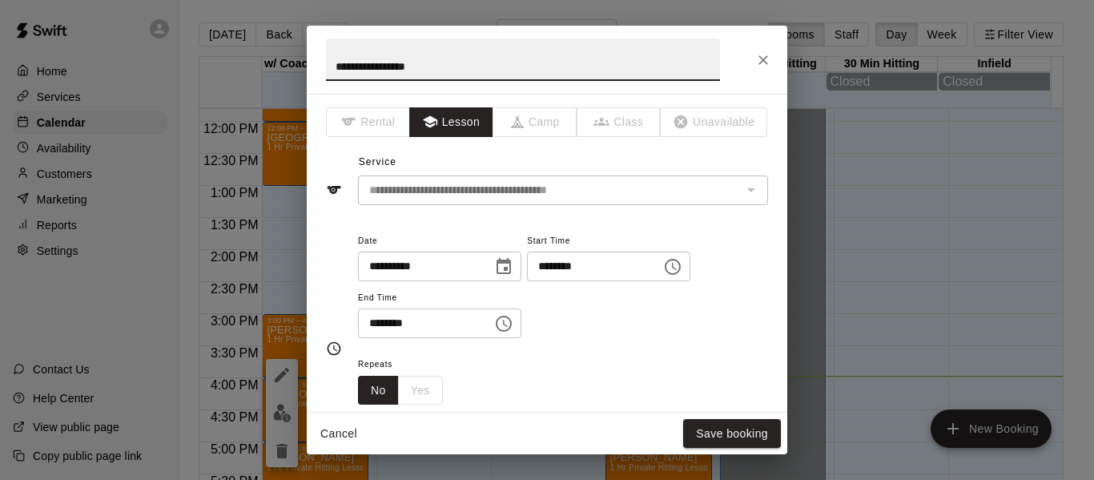
click at [761, 59] on icon "Close" at bounding box center [763, 60] width 16 height 16
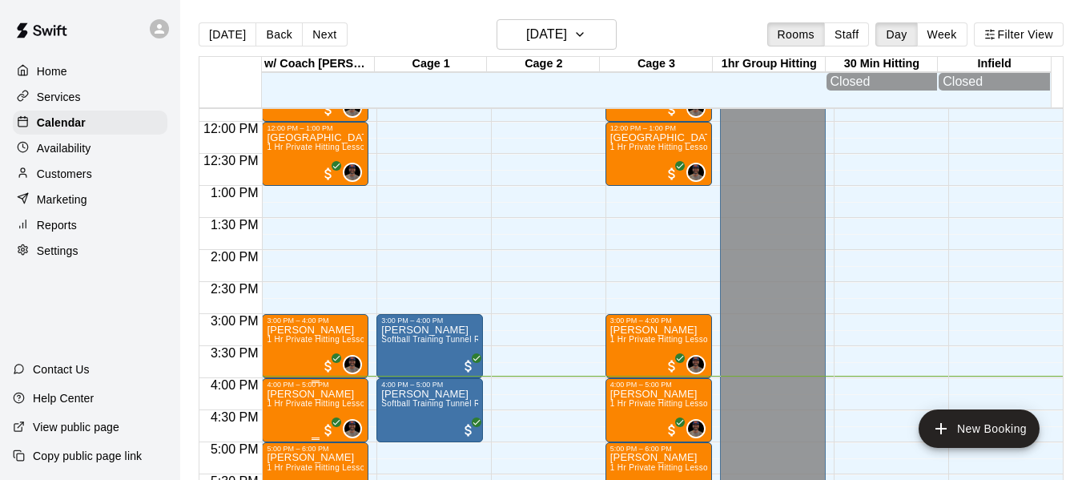
click at [327, 394] on p "[PERSON_NAME]" at bounding box center [315, 394] width 97 height 0
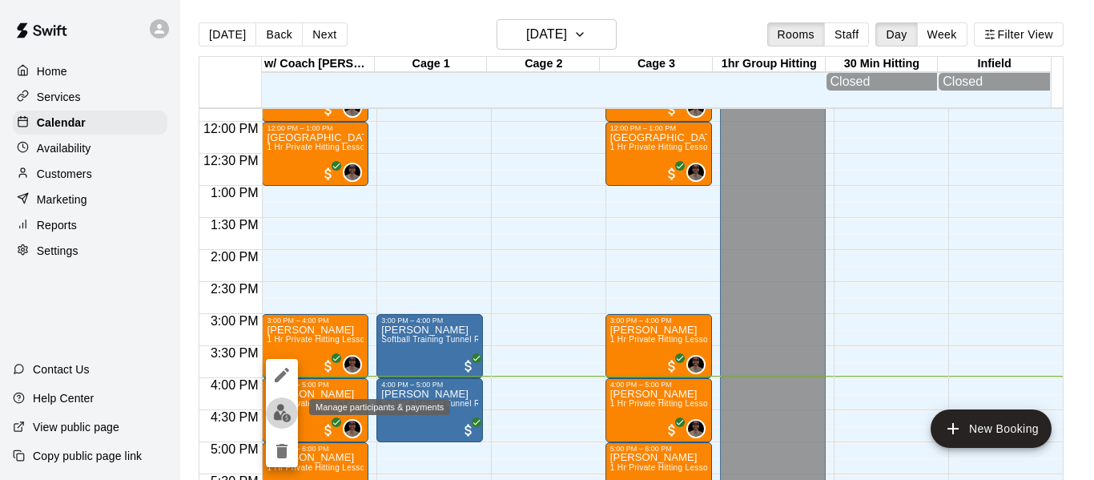
click at [281, 406] on img "edit" at bounding box center [282, 412] width 18 height 18
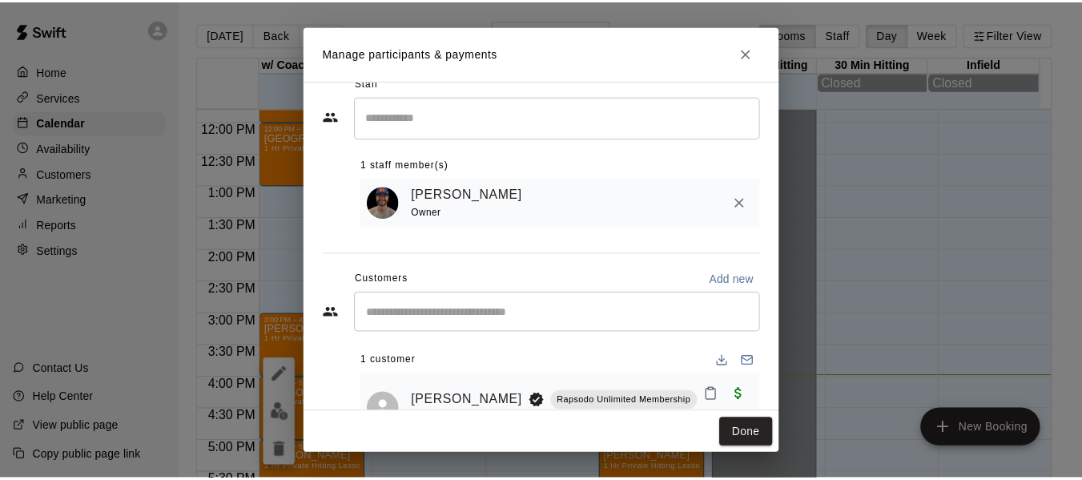
scroll to position [86, 0]
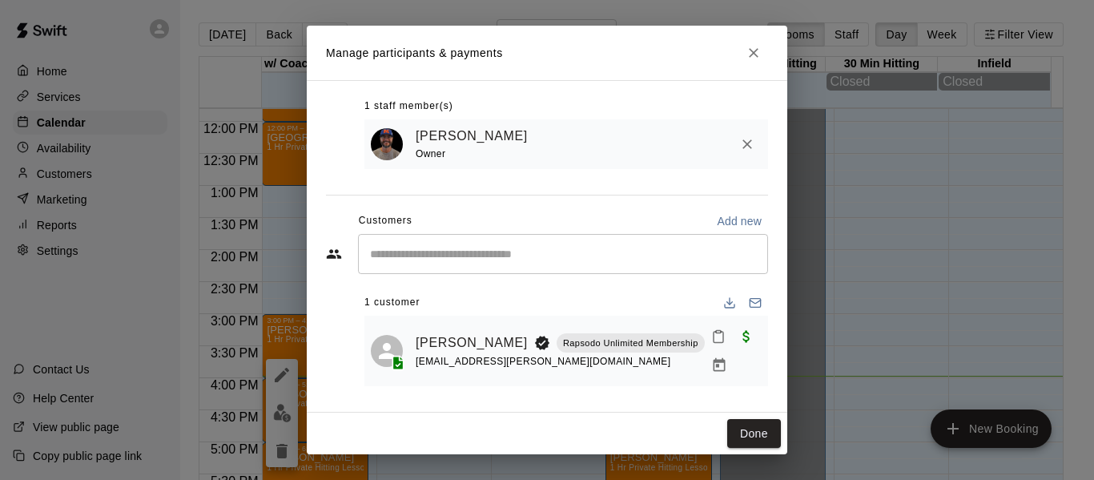
click at [623, 56] on h2 "Manage participants & payments" at bounding box center [547, 53] width 480 height 54
click at [755, 51] on icon "Close" at bounding box center [754, 53] width 10 height 10
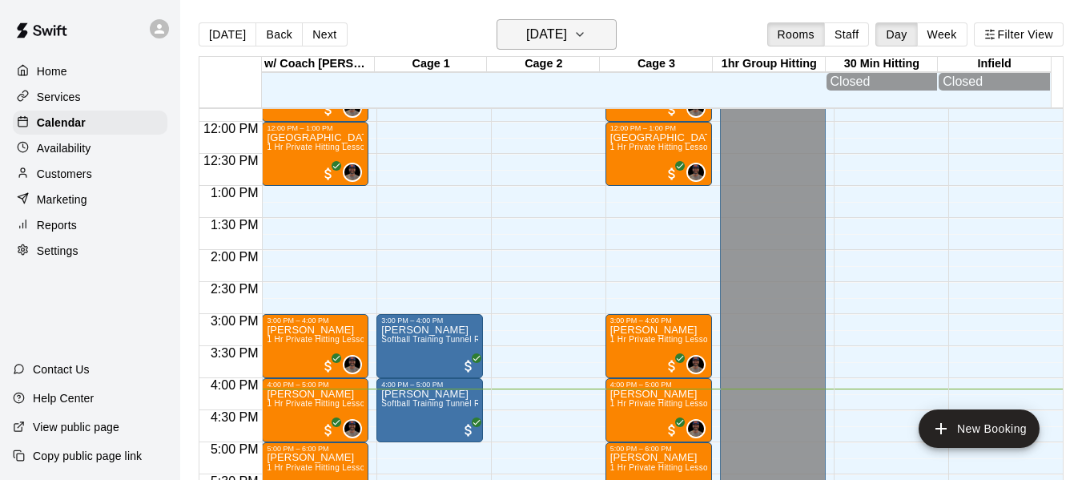
click at [589, 32] on button "[DATE]" at bounding box center [556, 34] width 120 height 30
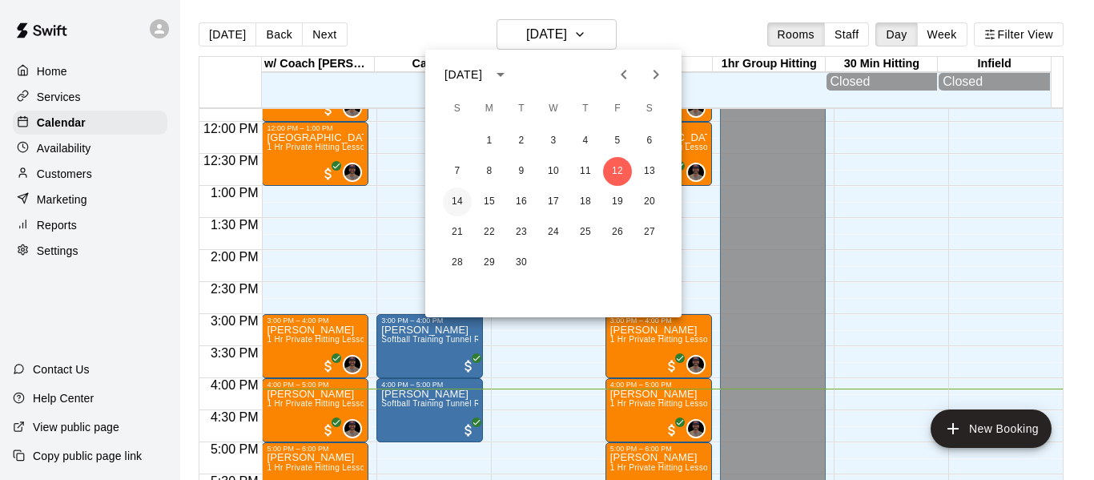
click at [456, 200] on button "14" at bounding box center [457, 201] width 29 height 29
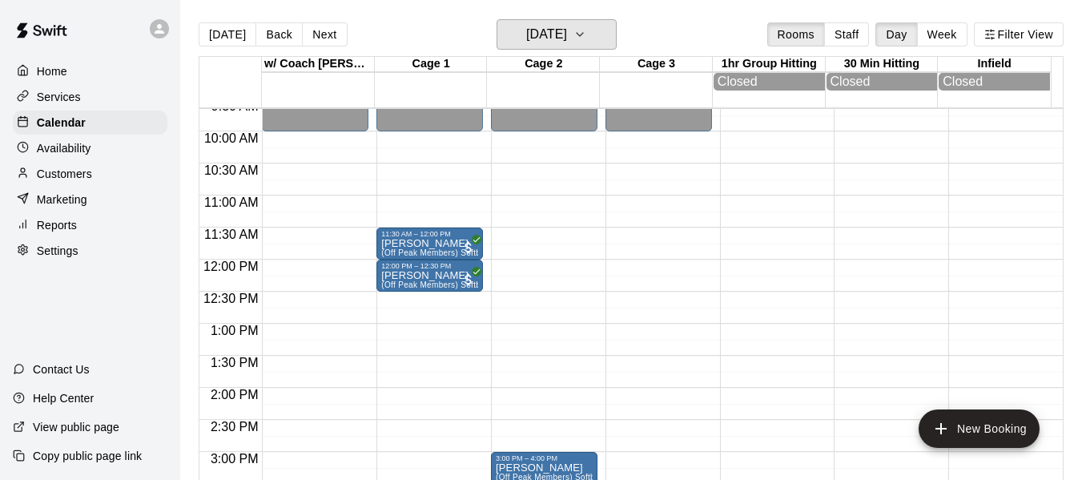
scroll to position [596, 0]
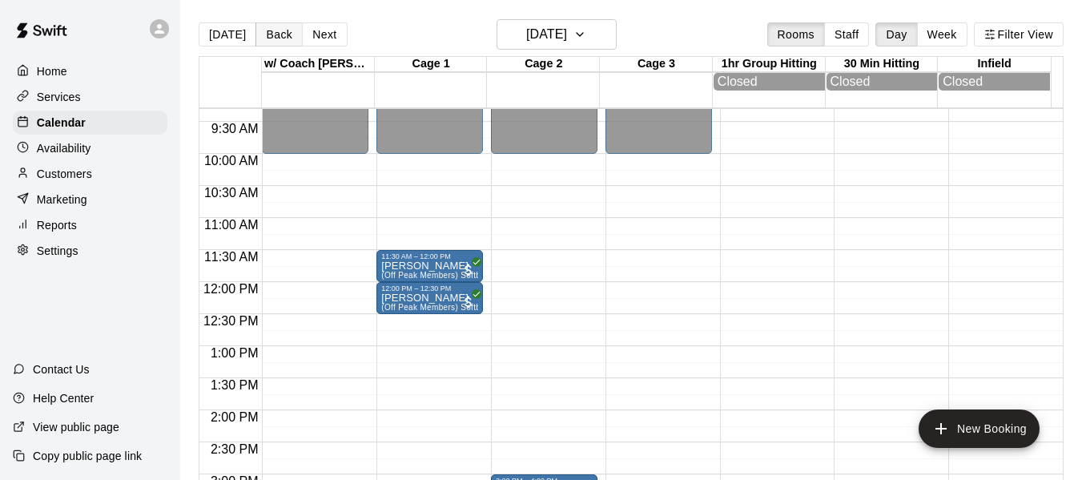
click at [279, 34] on button "Back" at bounding box center [278, 34] width 47 height 24
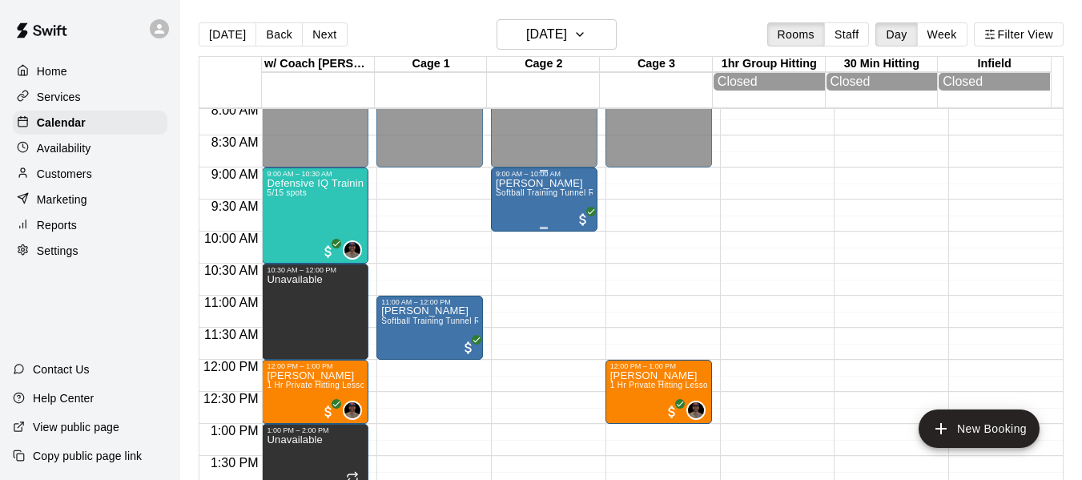
scroll to position [516, 0]
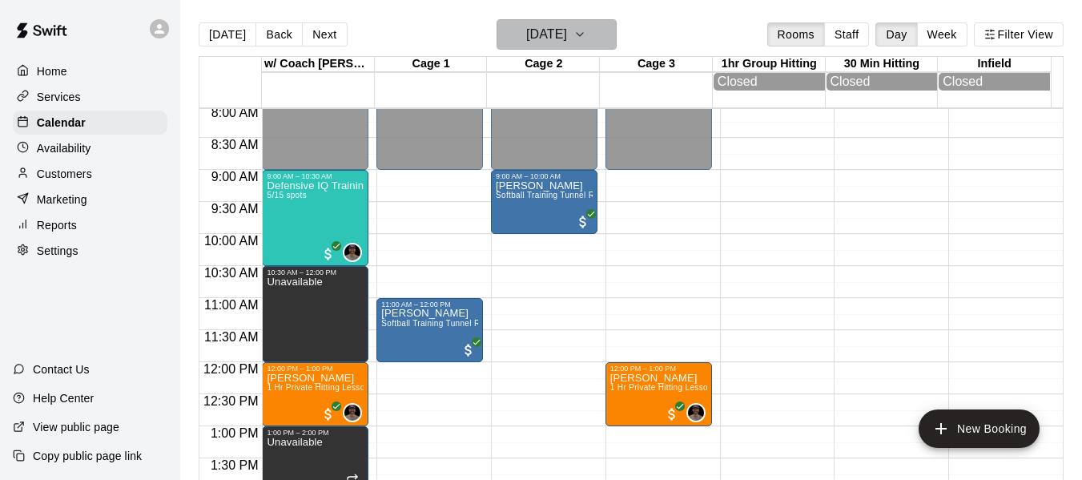
click at [612, 32] on button "Saturday Sep 13" at bounding box center [556, 34] width 120 height 30
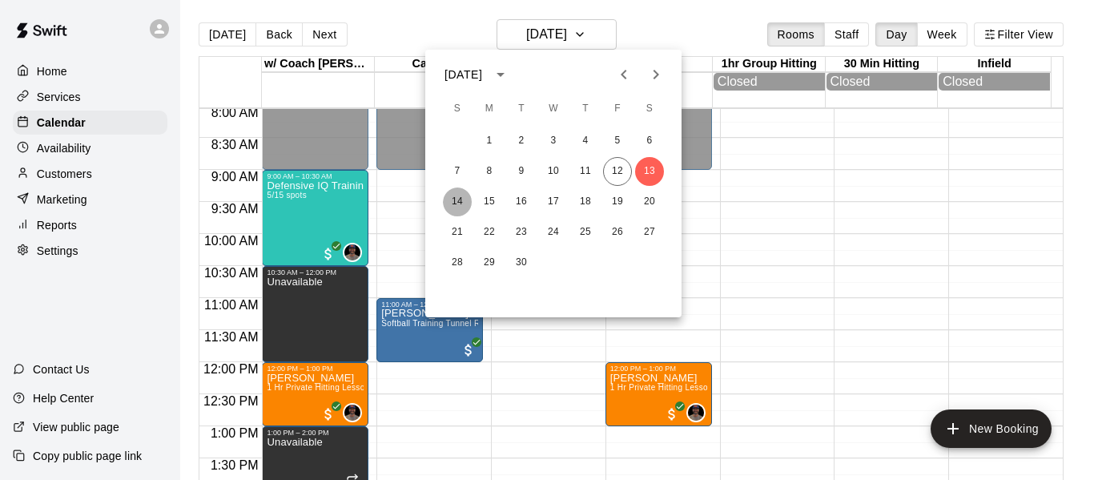
click at [459, 197] on button "14" at bounding box center [457, 201] width 29 height 29
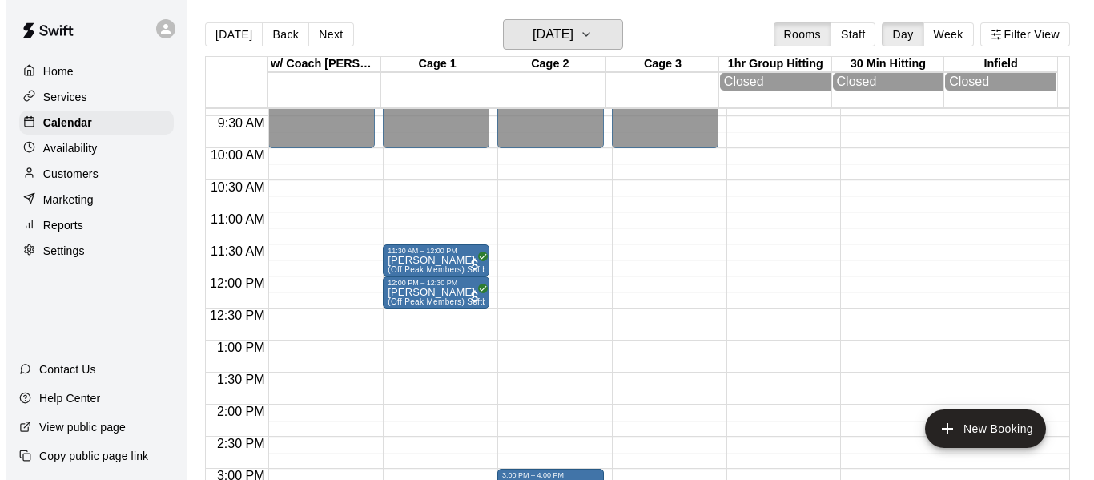
scroll to position [596, 0]
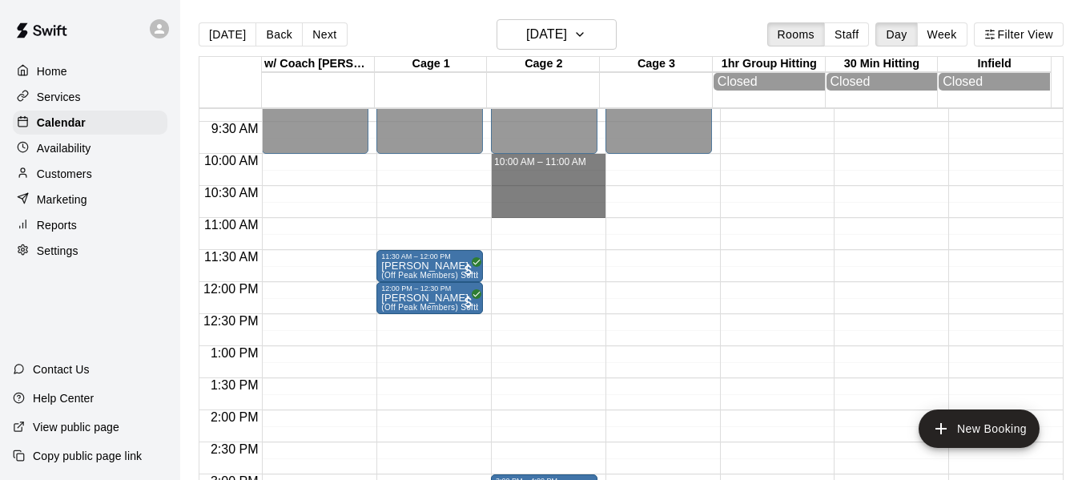
drag, startPoint x: 528, startPoint y: 164, endPoint x: 525, endPoint y: 209, distance: 44.9
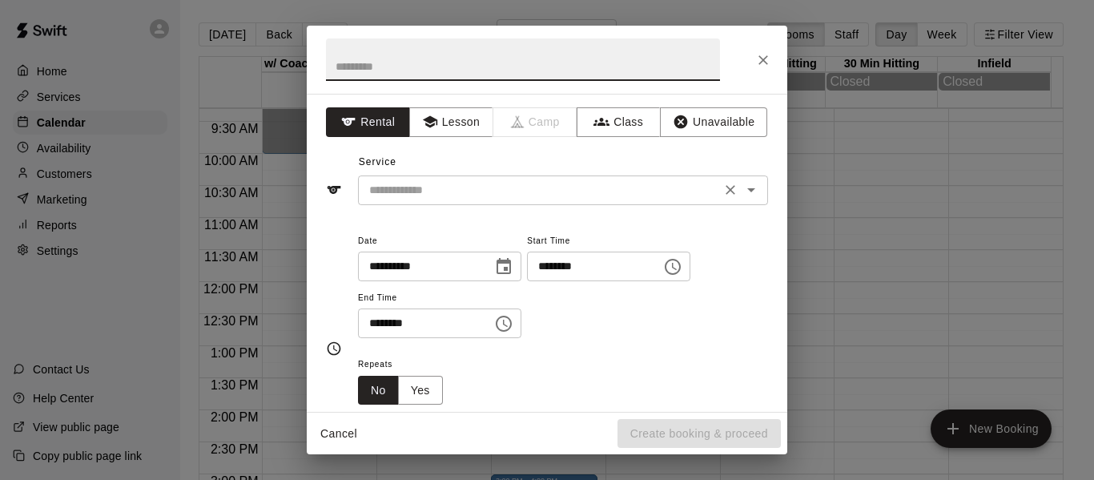
click at [417, 202] on div "​" at bounding box center [563, 190] width 410 height 30
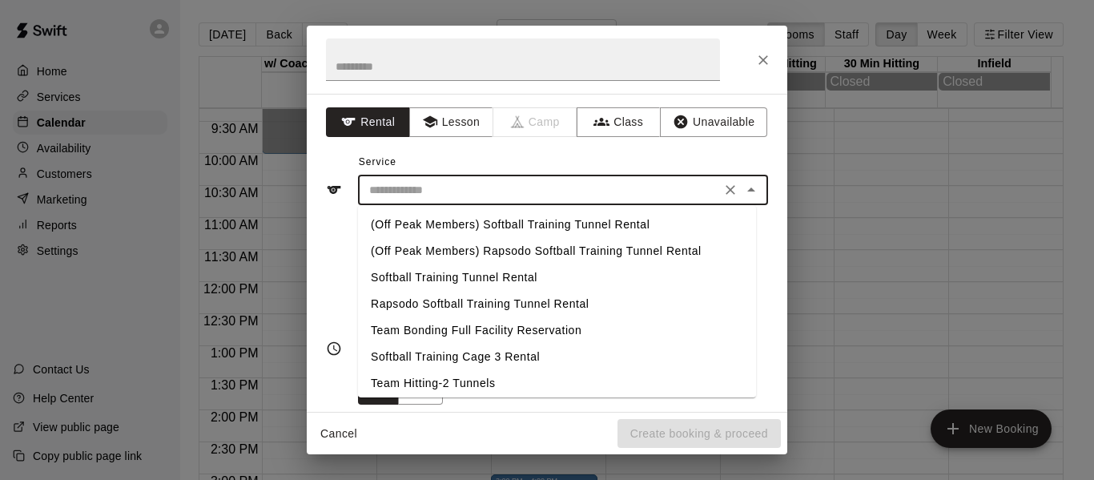
click at [440, 251] on li "(Off Peak Members) Rapsodo Softball Training Tunnel Rental" at bounding box center [557, 251] width 398 height 26
type input "**********"
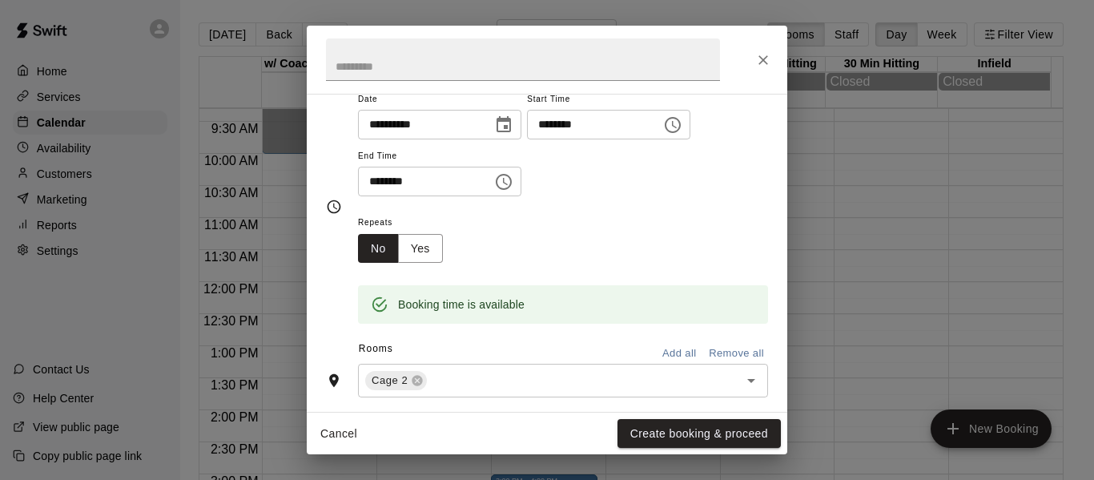
scroll to position [134, 0]
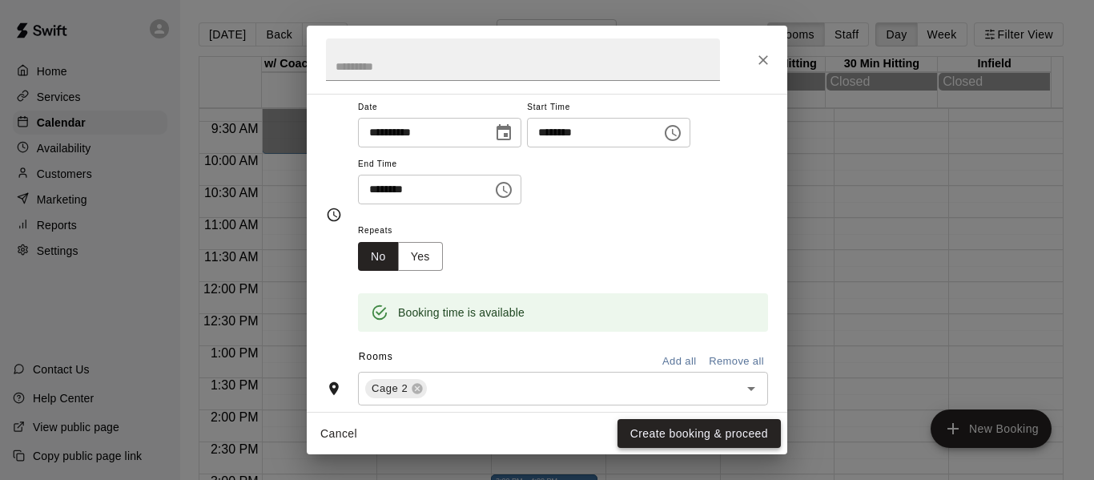
click at [693, 436] on button "Create booking & proceed" at bounding box center [698, 434] width 163 height 30
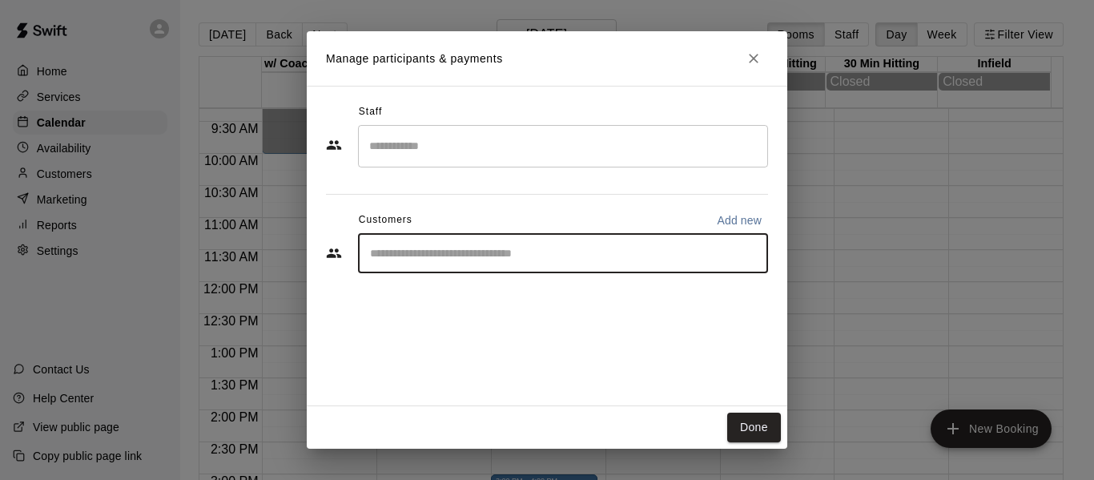
click at [484, 249] on input "Start typing to search customers..." at bounding box center [562, 253] width 395 height 16
type input "*****"
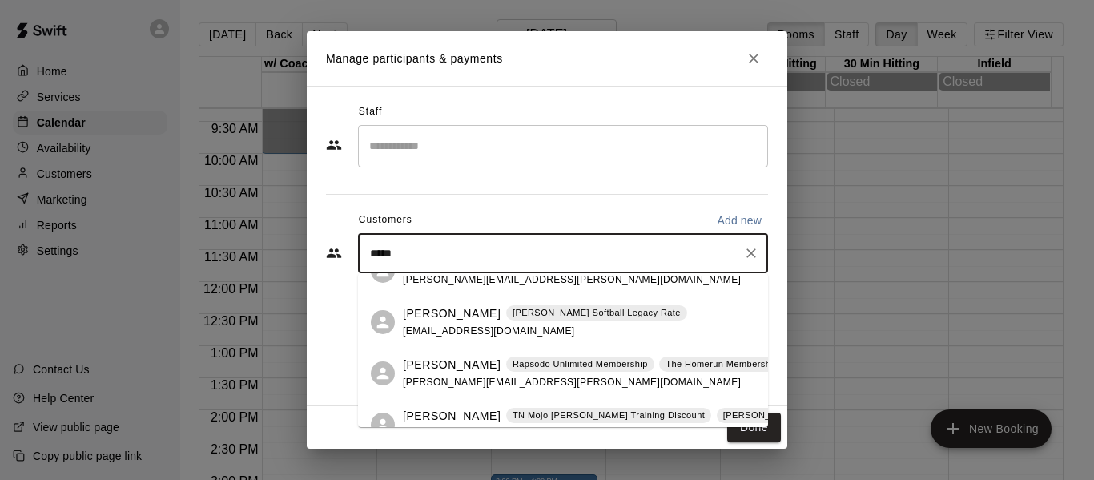
scroll to position [51, 0]
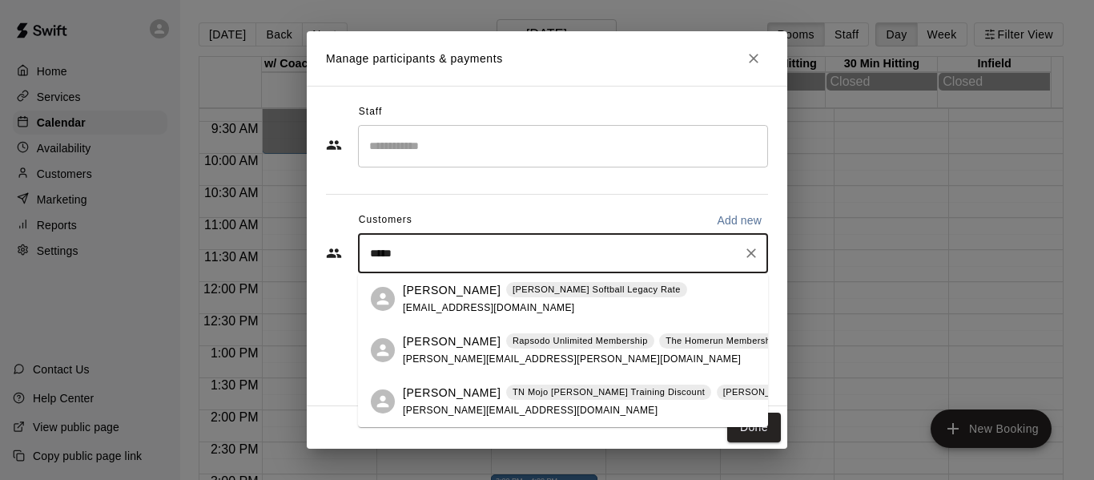
click at [445, 391] on p "[PERSON_NAME]" at bounding box center [452, 392] width 98 height 17
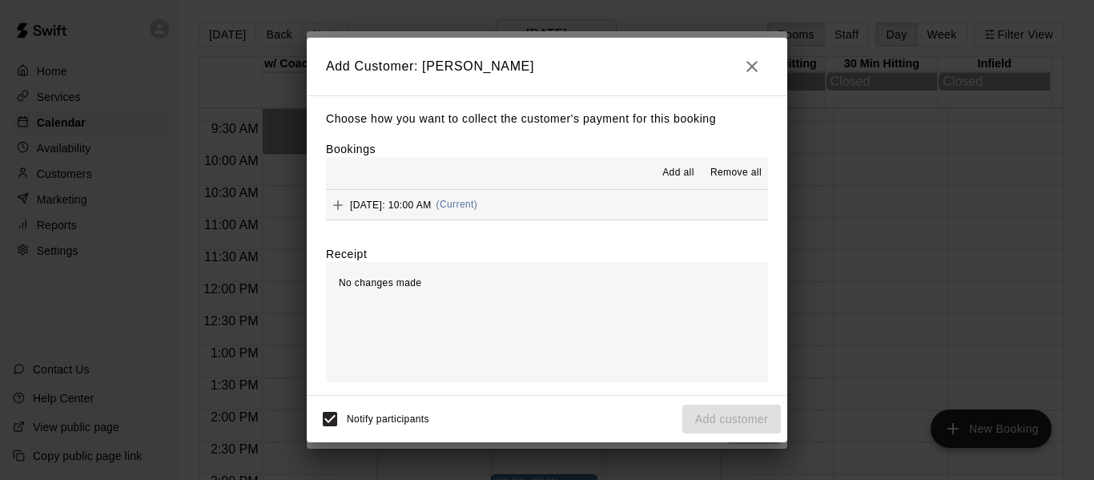
click at [598, 212] on button "Sunday, September 14: 10:00 AM (Current)" at bounding box center [547, 205] width 442 height 30
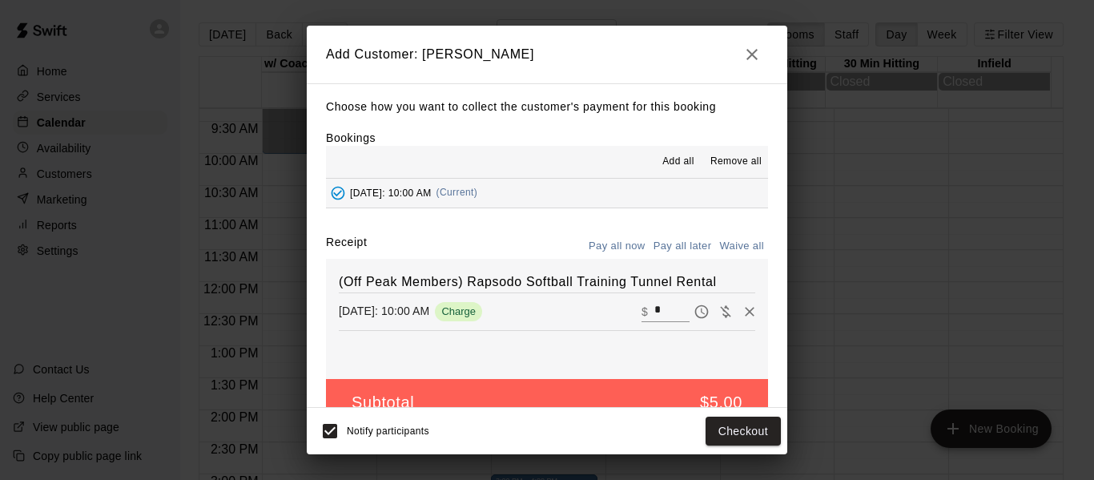
click at [750, 54] on icon "button" at bounding box center [751, 54] width 11 height 11
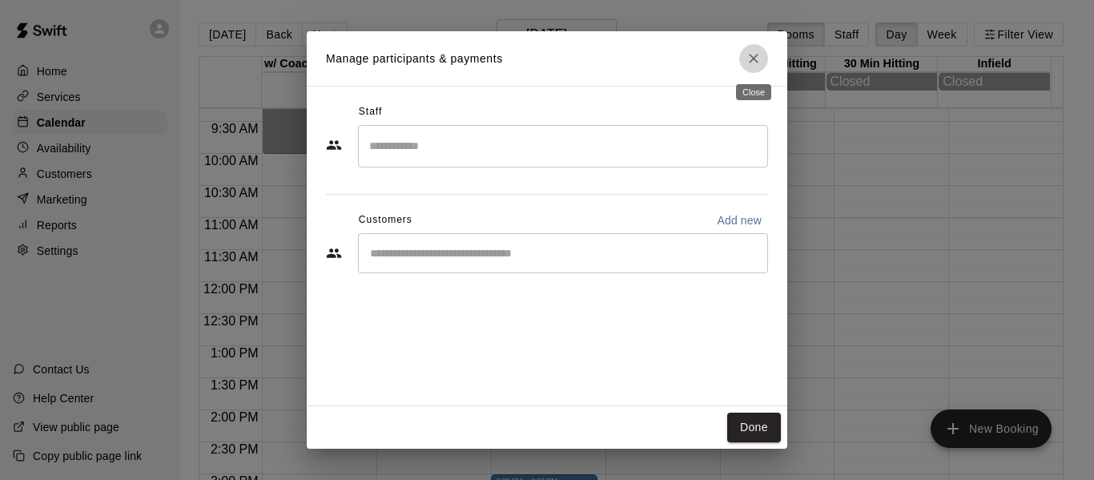
click at [752, 65] on icon "Close" at bounding box center [753, 58] width 16 height 16
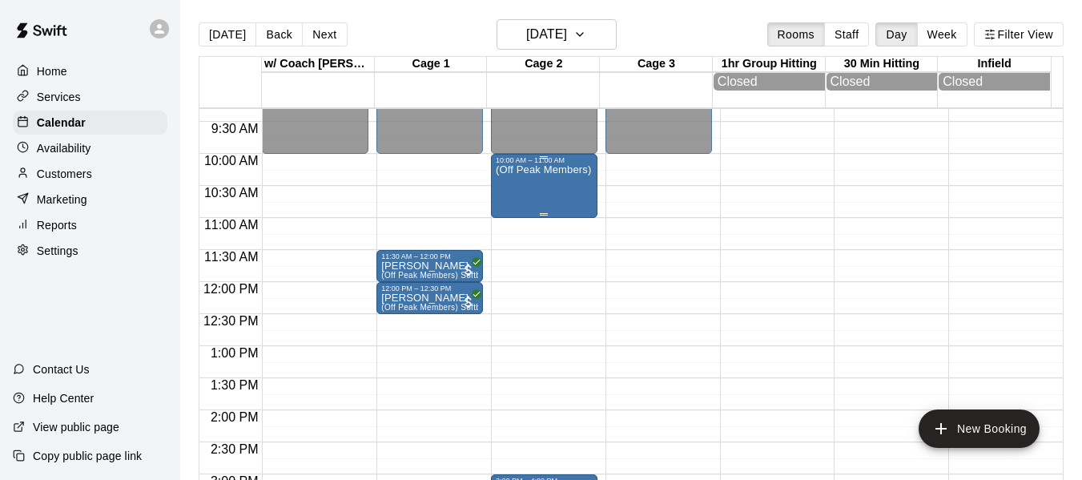
click at [545, 183] on div "(Off Peak Members) Rapsodo Softball Training Tunnel Rental" at bounding box center [544, 404] width 97 height 480
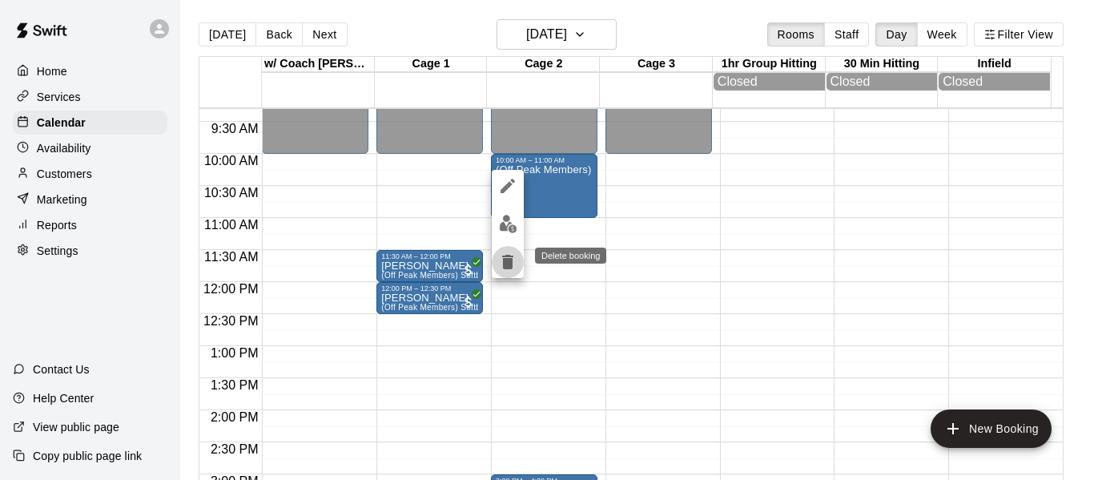
click at [504, 265] on icon "delete" at bounding box center [507, 262] width 11 height 14
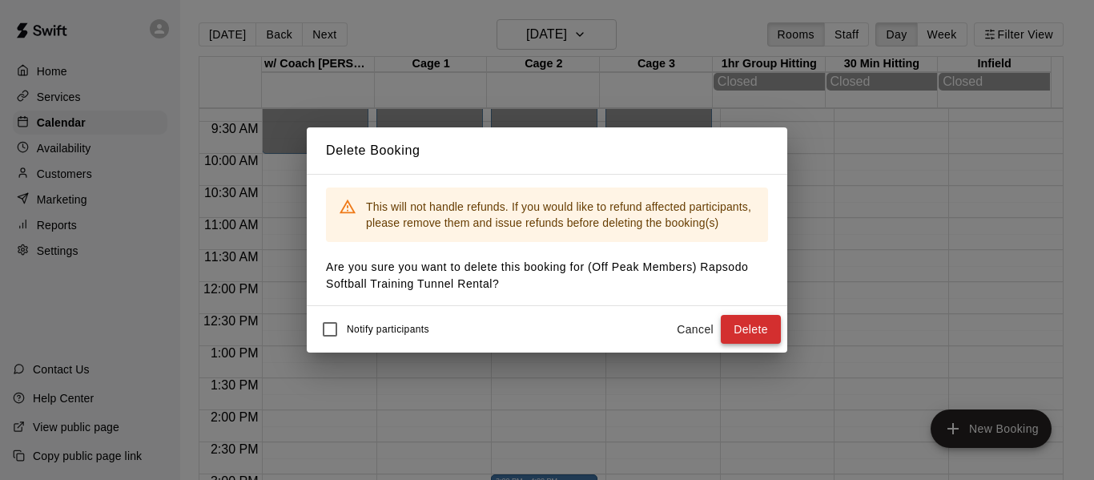
click at [742, 327] on button "Delete" at bounding box center [751, 330] width 60 height 30
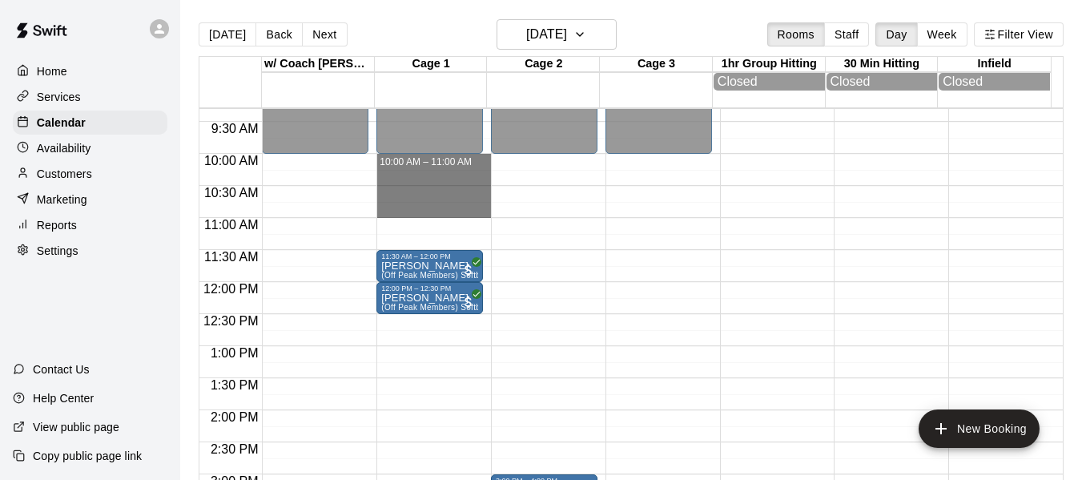
drag, startPoint x: 436, startPoint y: 163, endPoint x: 432, endPoint y: 210, distance: 47.4
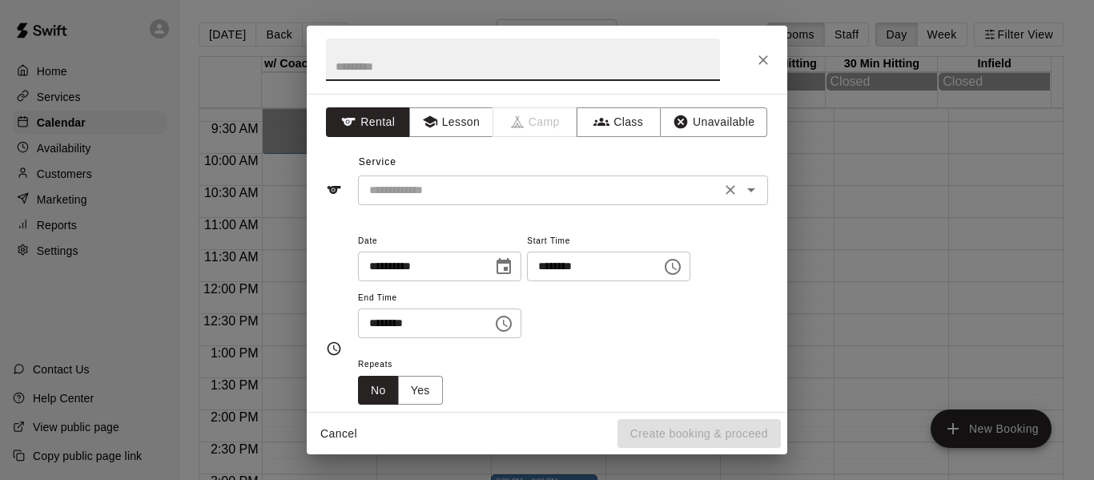
click at [435, 186] on input "text" at bounding box center [539, 190] width 353 height 20
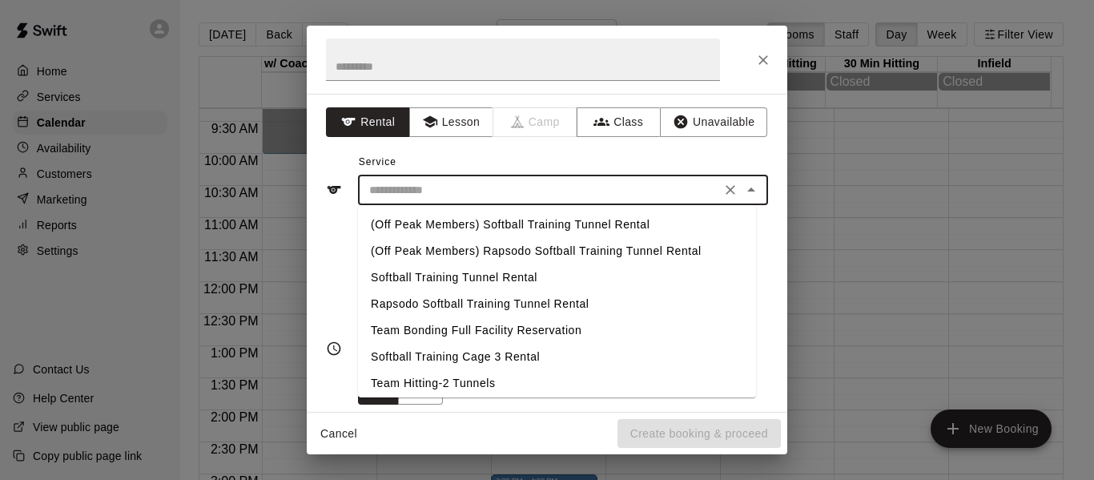
click at [505, 227] on li "(Off Peak Members) Softball Training Tunnel Rental" at bounding box center [557, 224] width 398 height 26
type input "**********"
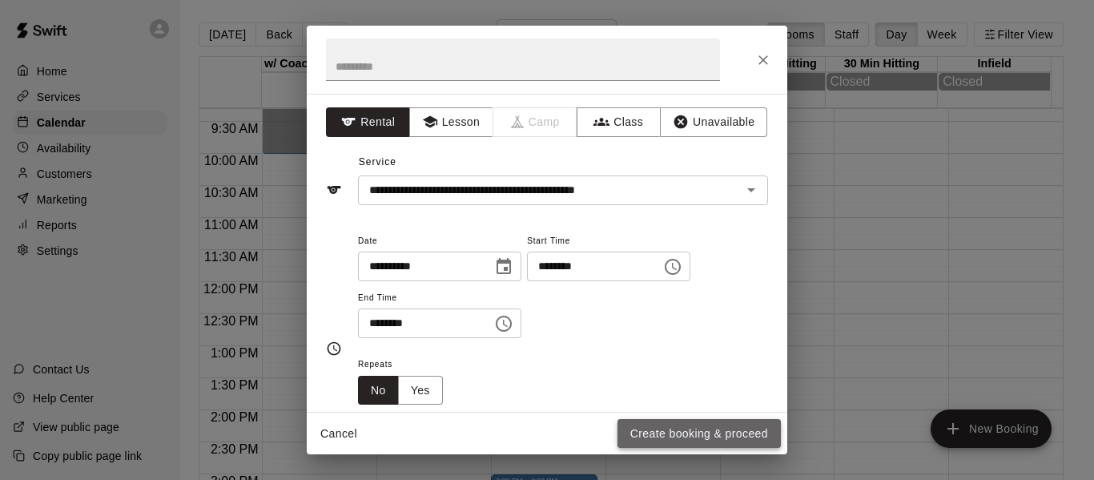
click at [672, 436] on button "Create booking & proceed" at bounding box center [698, 434] width 163 height 30
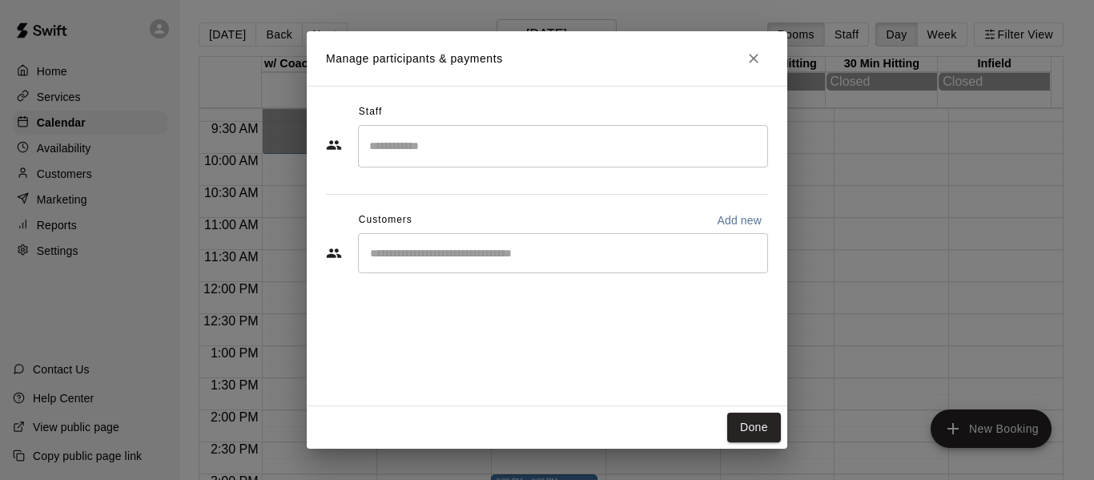
click at [499, 267] on div "​" at bounding box center [563, 253] width 410 height 40
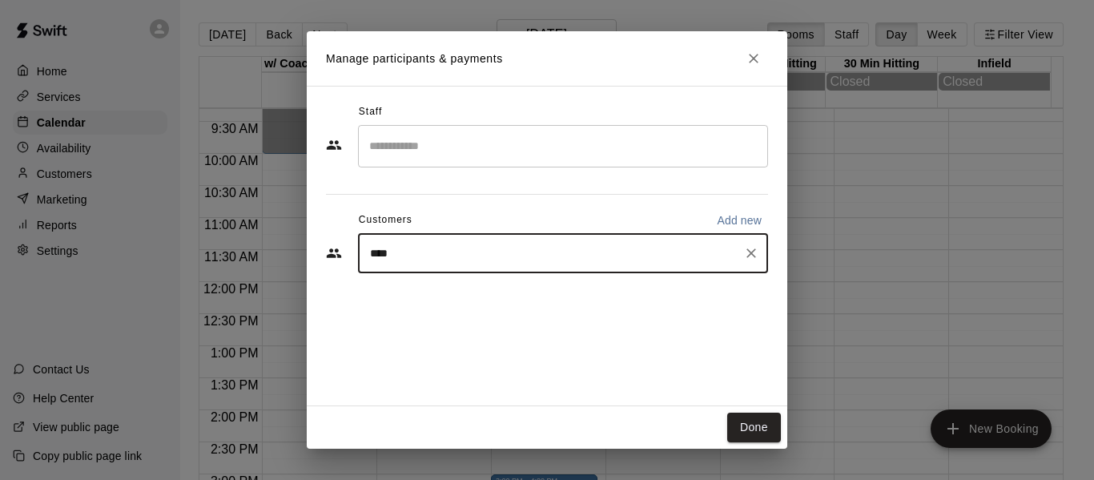
type input "*****"
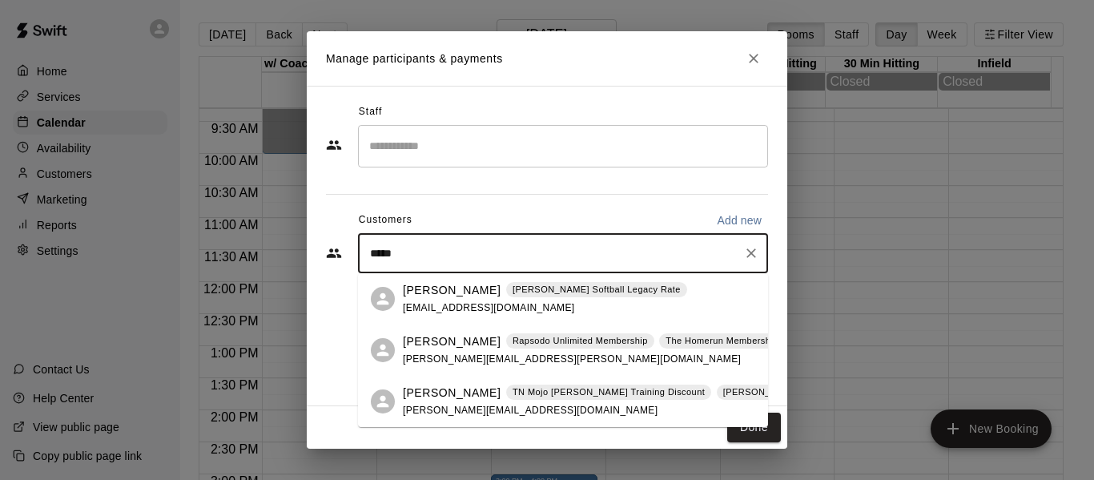
click at [440, 403] on div "Billy Barbee TN Mojo Barbee Training Discount Quinney Softball Legacy Rate The …" at bounding box center [715, 401] width 625 height 34
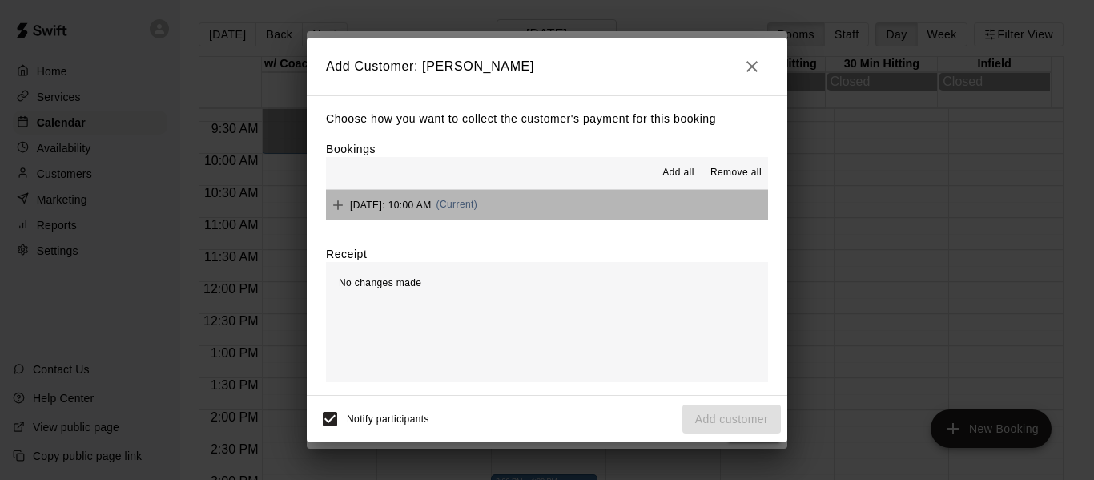
click at [616, 207] on button "Sunday, September 14: 10:00 AM (Current)" at bounding box center [547, 205] width 442 height 30
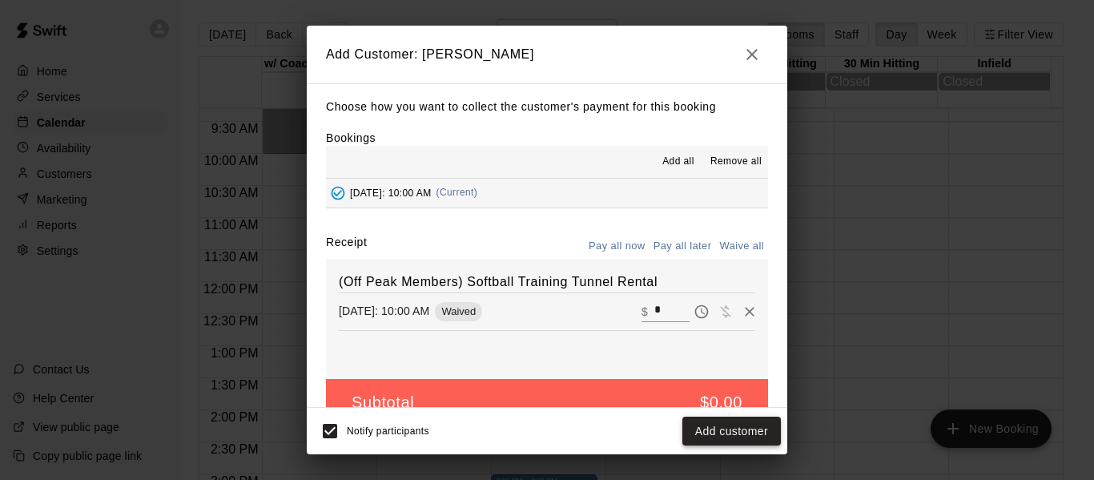
click at [736, 433] on button "Add customer" at bounding box center [731, 431] width 98 height 30
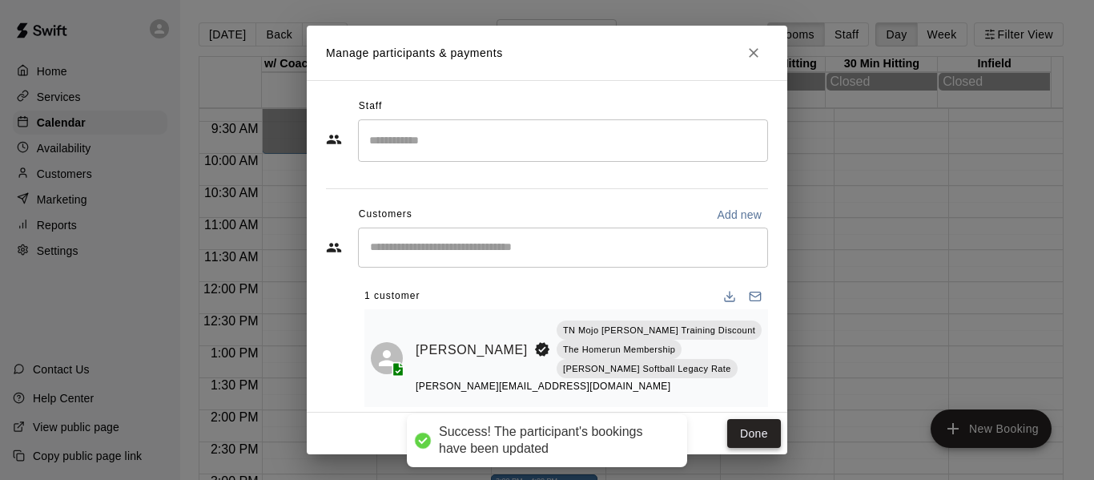
click at [751, 440] on button "Done" at bounding box center [754, 434] width 54 height 30
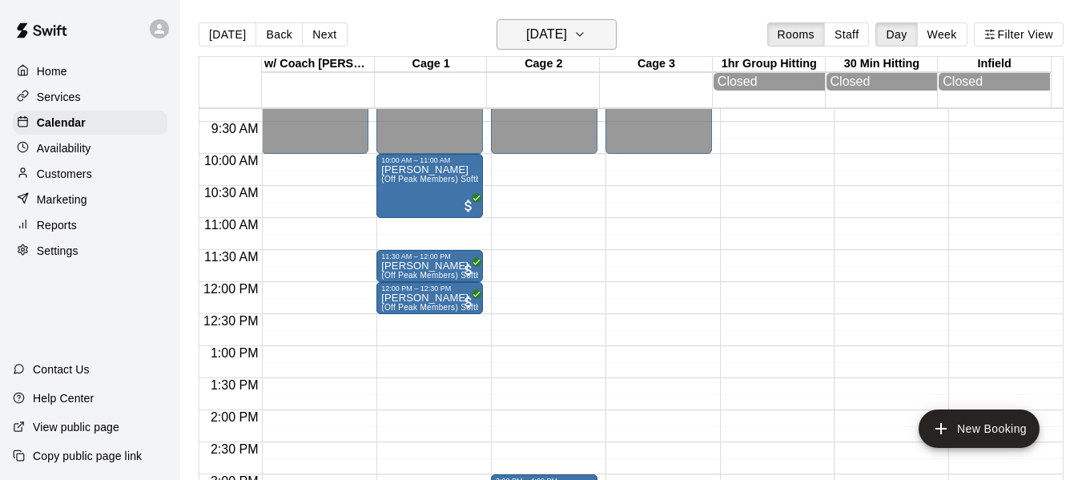
click at [586, 38] on icon "button" at bounding box center [579, 34] width 13 height 19
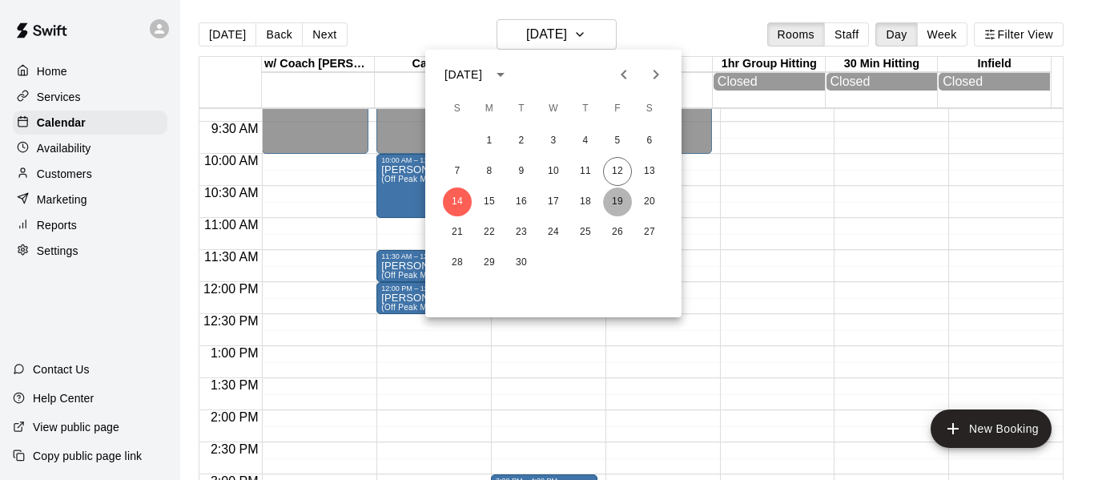
click at [619, 197] on button "19" at bounding box center [617, 201] width 29 height 29
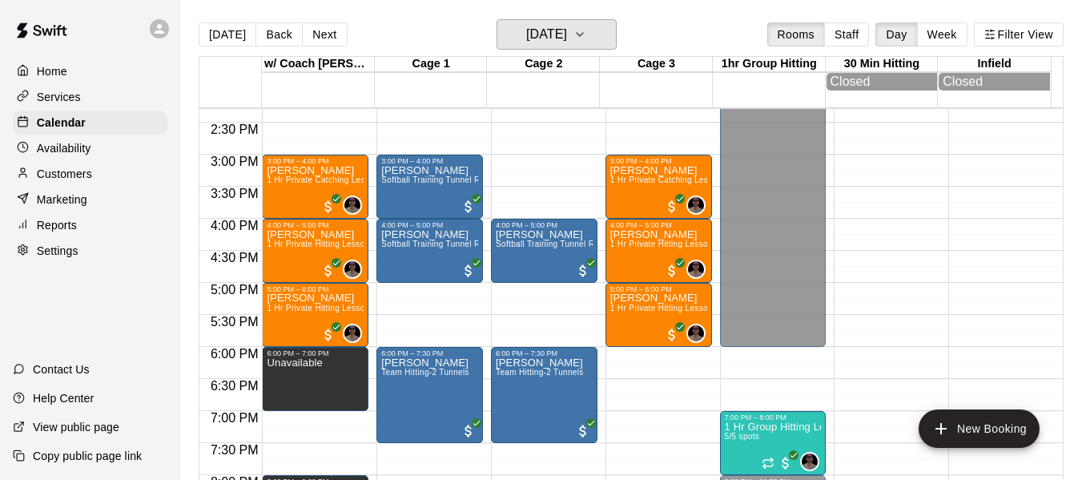
scroll to position [916, 0]
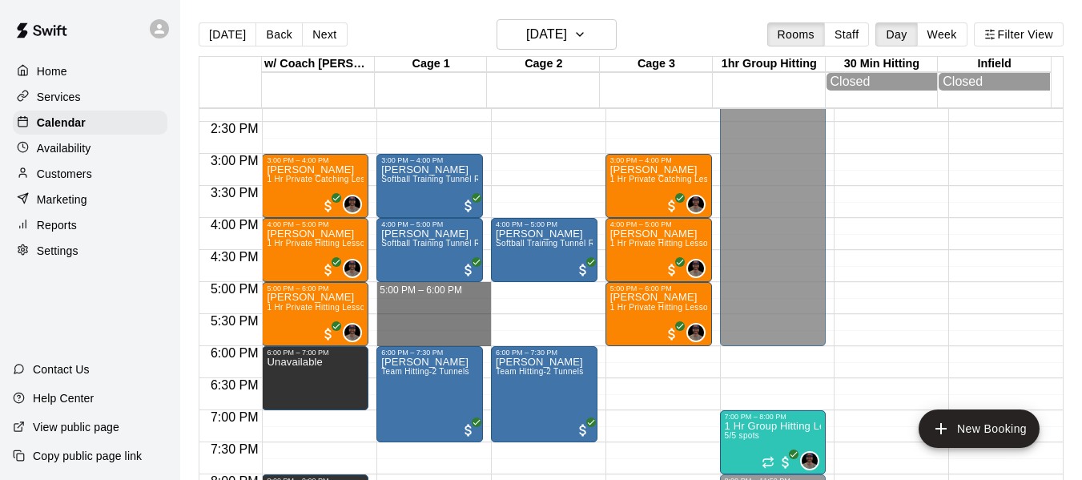
drag, startPoint x: 410, startPoint y: 291, endPoint x: 412, endPoint y: 338, distance: 47.3
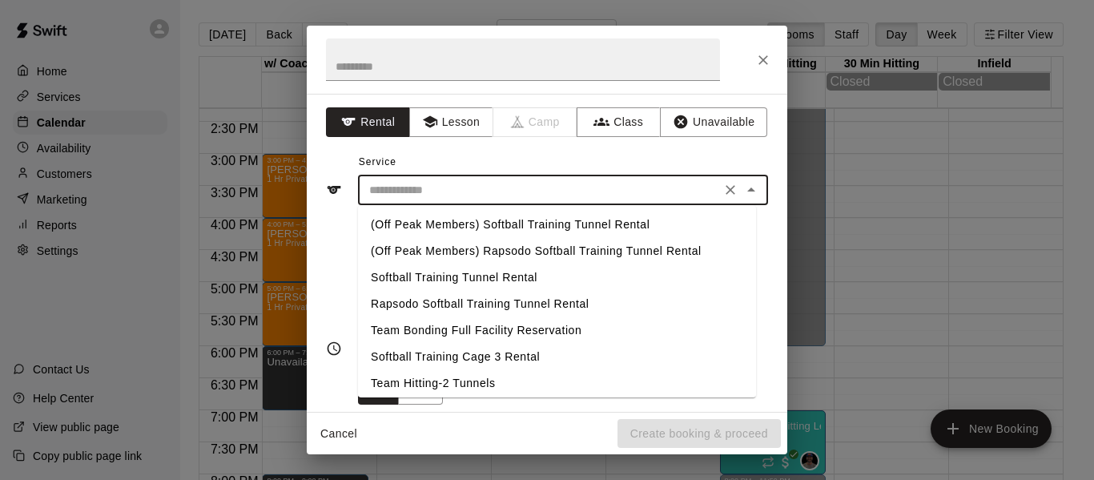
click at [428, 196] on input "text" at bounding box center [539, 190] width 353 height 20
click at [458, 276] on li "Softball Training Tunnel Rental" at bounding box center [557, 277] width 398 height 26
type input "**********"
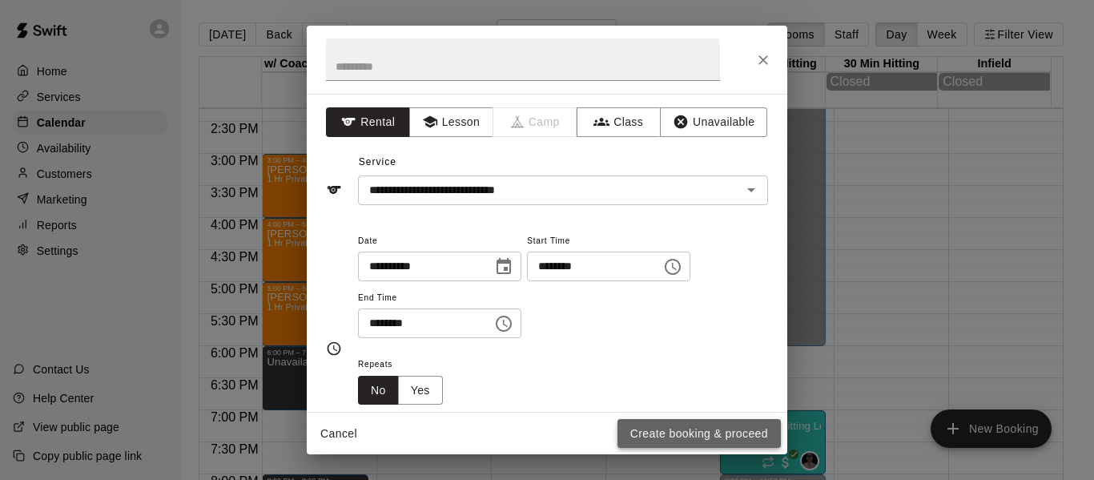
click at [706, 431] on button "Create booking & proceed" at bounding box center [698, 434] width 163 height 30
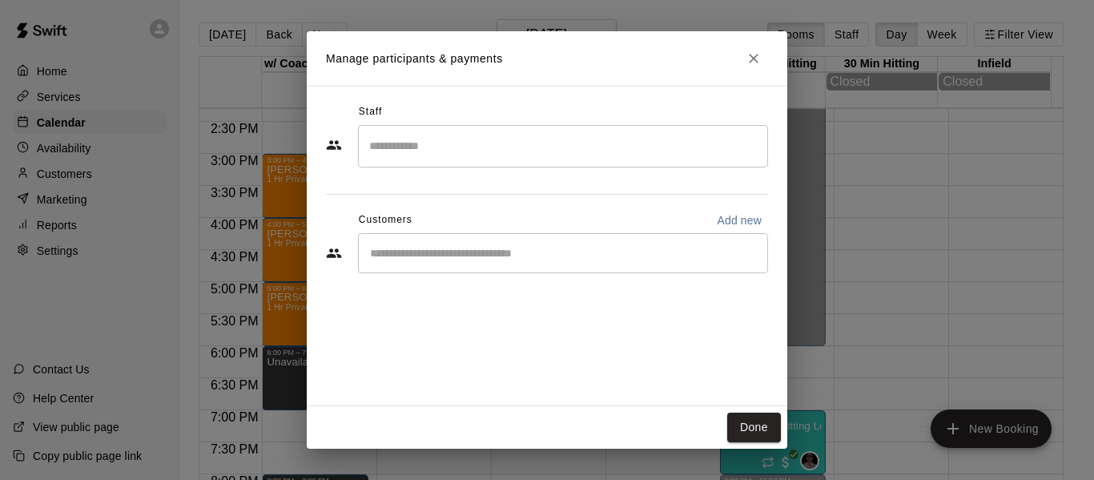
click at [536, 241] on div "​" at bounding box center [563, 253] width 410 height 40
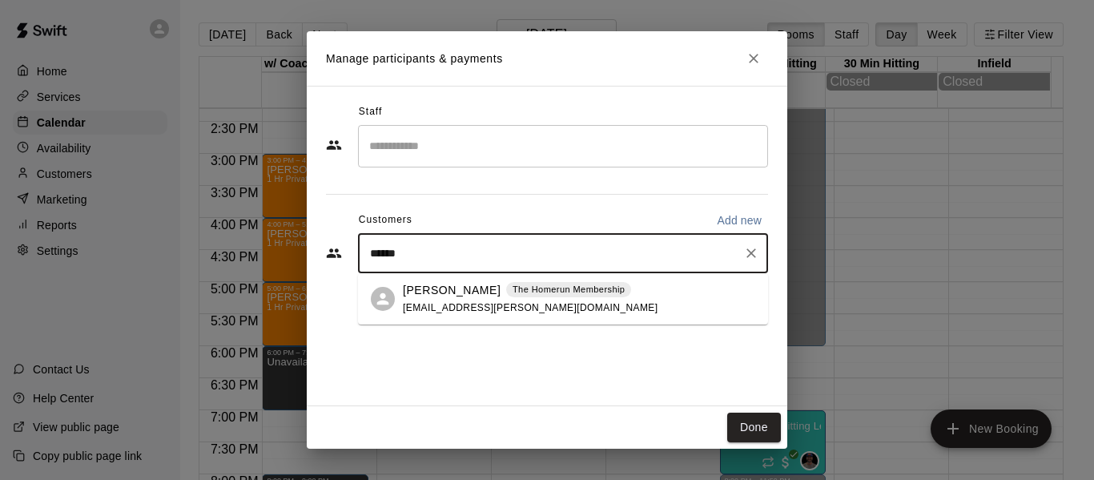
type input "*******"
click at [475, 310] on span "amber.quinney@gmail.com" at bounding box center [530, 307] width 255 height 11
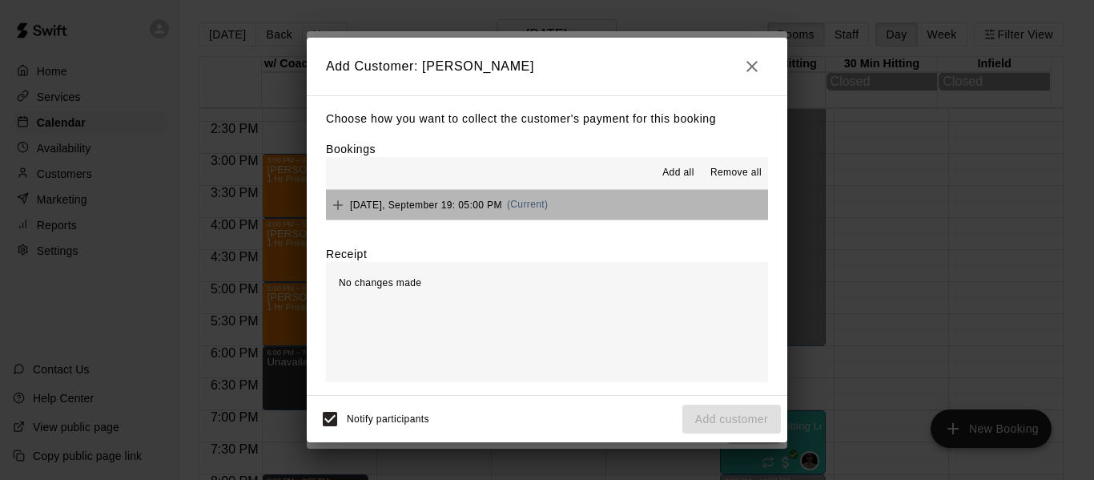
click at [684, 211] on button "Friday, September 19: 05:00 PM (Current)" at bounding box center [547, 205] width 442 height 30
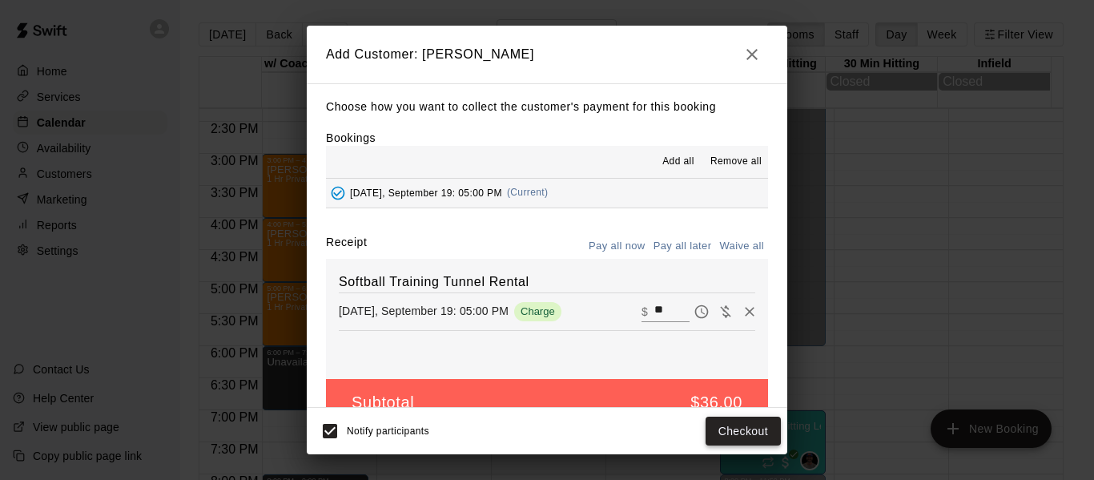
click at [740, 432] on button "Checkout" at bounding box center [742, 431] width 75 height 30
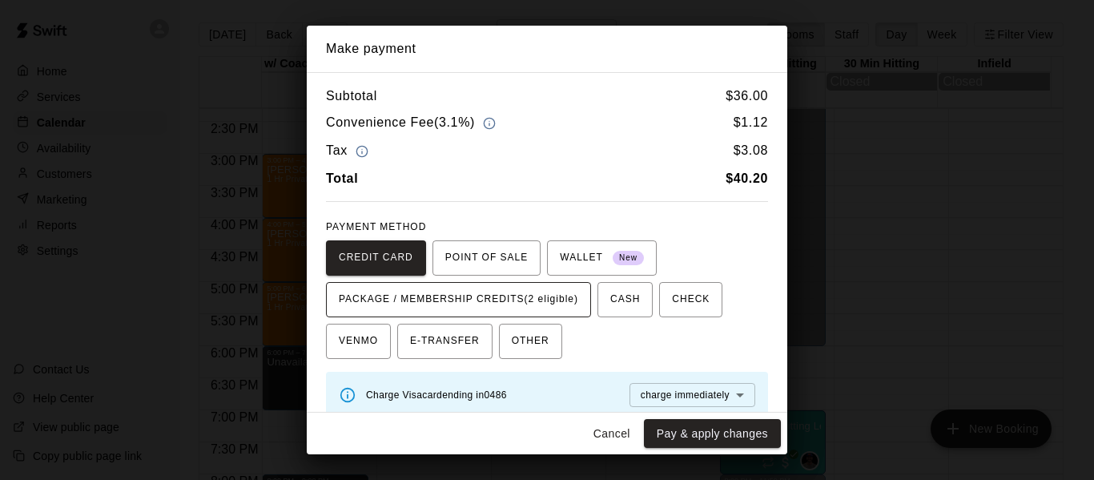
click at [569, 295] on span "PACKAGE / MEMBERSHIP CREDITS (2 eligible)" at bounding box center [458, 300] width 239 height 26
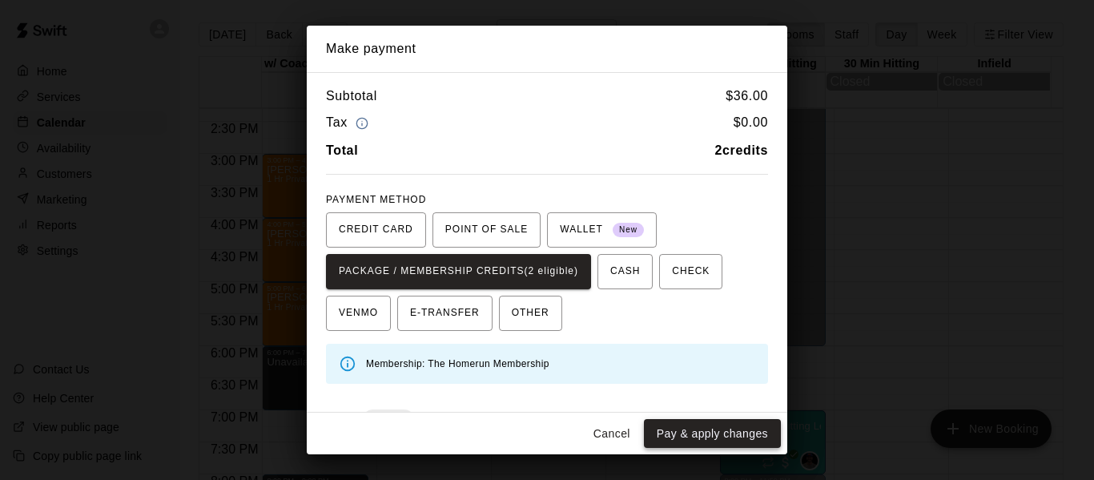
click at [713, 435] on button "Pay & apply changes" at bounding box center [712, 434] width 137 height 30
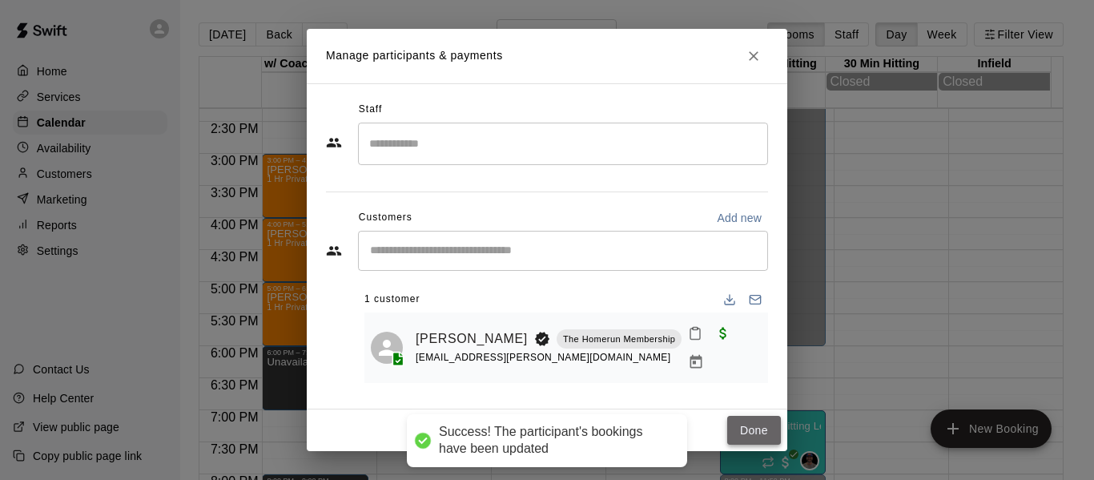
click at [749, 422] on button "Done" at bounding box center [754, 431] width 54 height 30
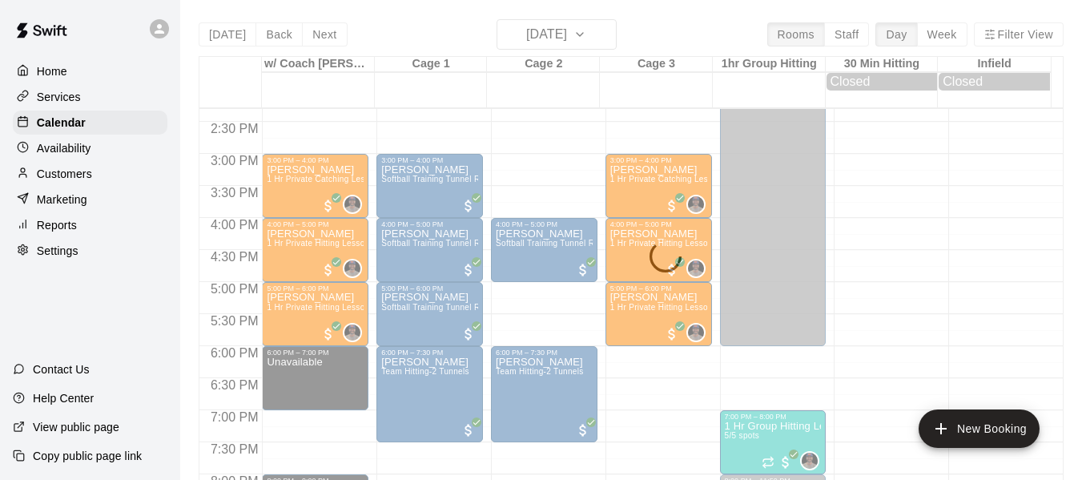
click at [607, 30] on div "Today Back Next Friday Sep 19 Rooms Staff Day Week Filter View w/ Coach Quinney…" at bounding box center [631, 259] width 865 height 480
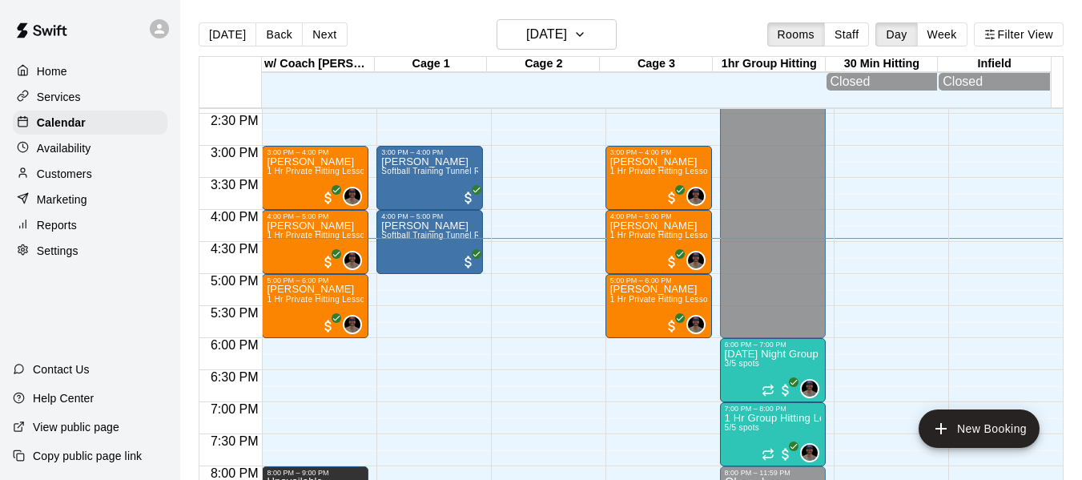
scroll to position [919, 0]
